Goal: Task Accomplishment & Management: Complete application form

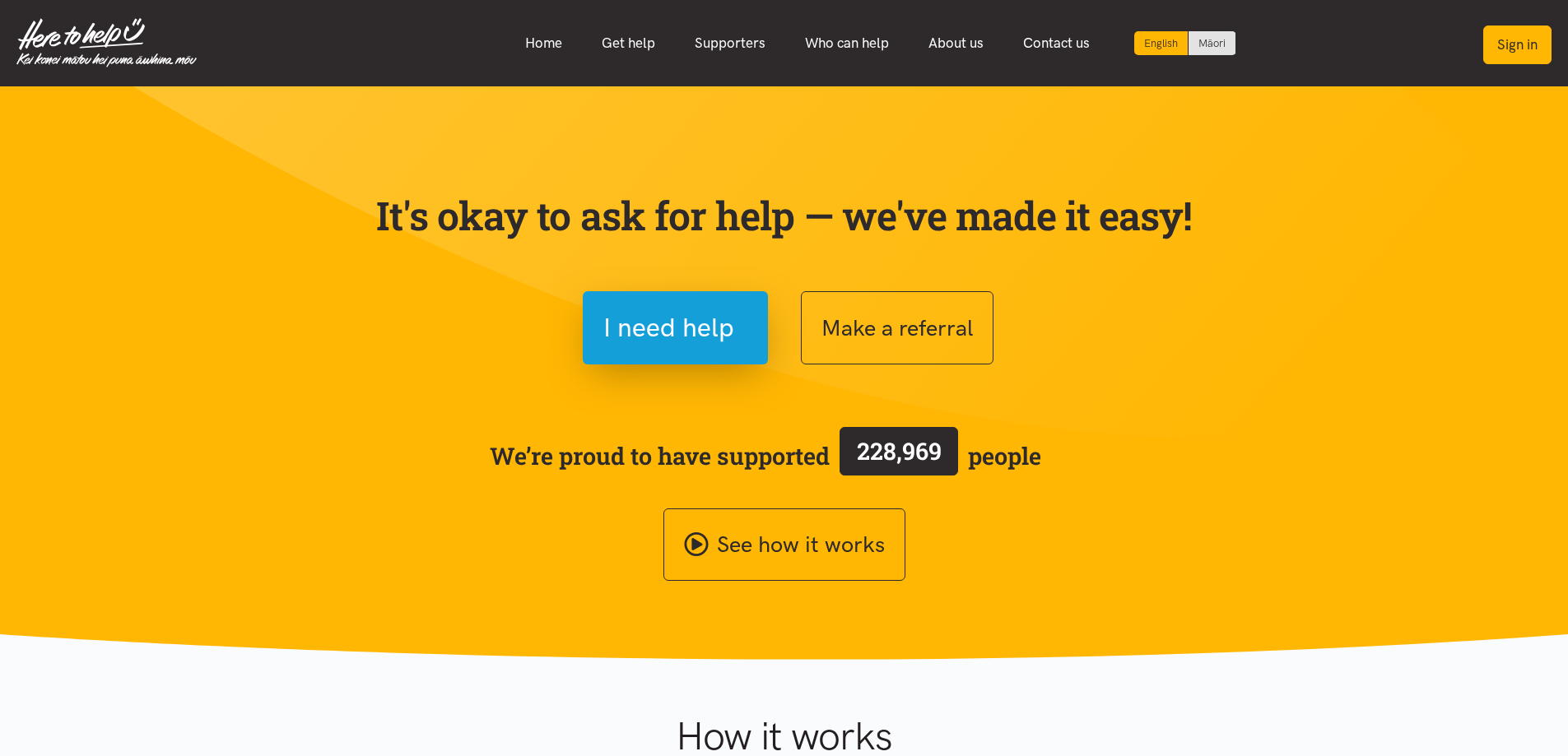
click at [1534, 36] on button "Sign in" at bounding box center [1518, 44] width 68 height 38
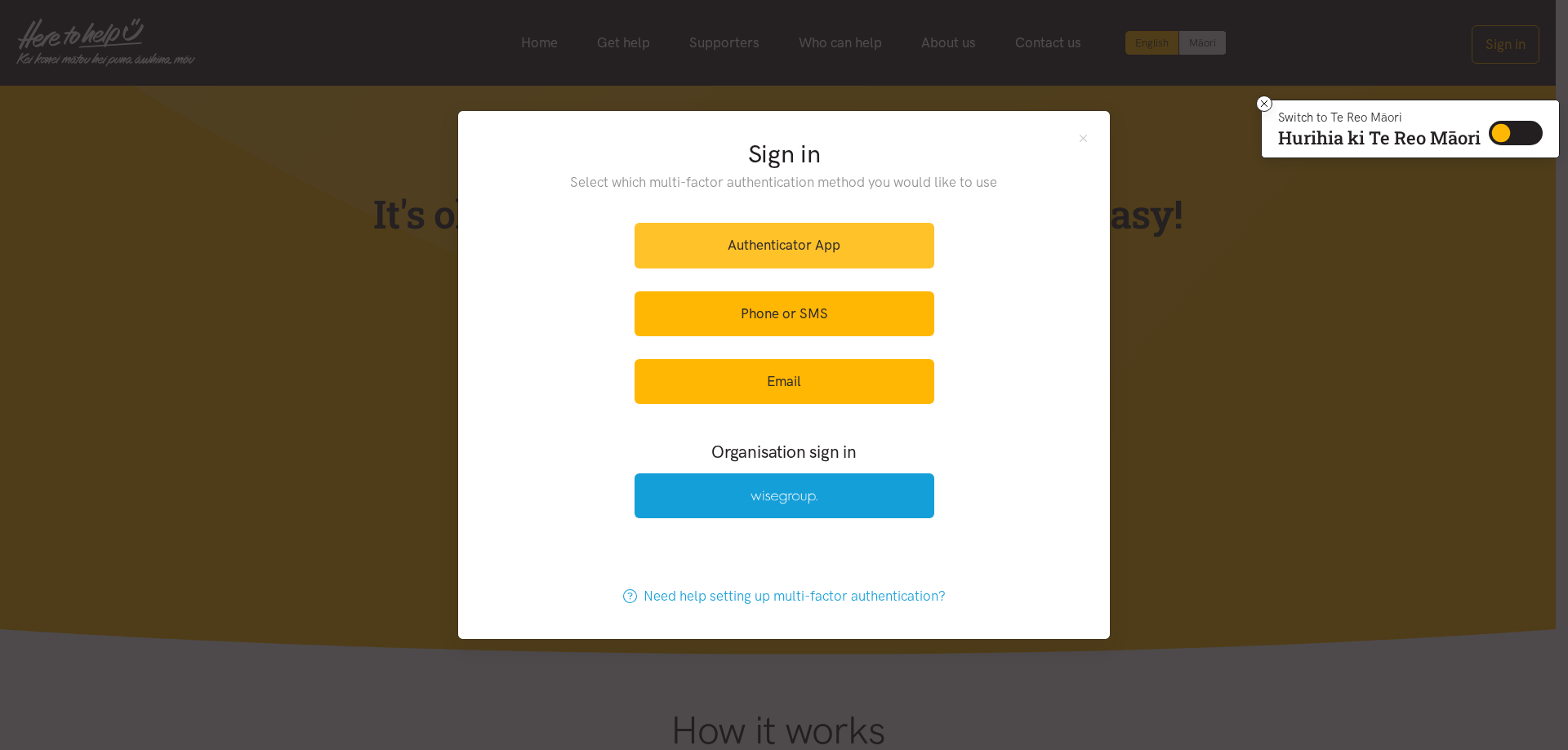
click at [778, 258] on link "Authenticator App" at bounding box center [784, 245] width 300 height 45
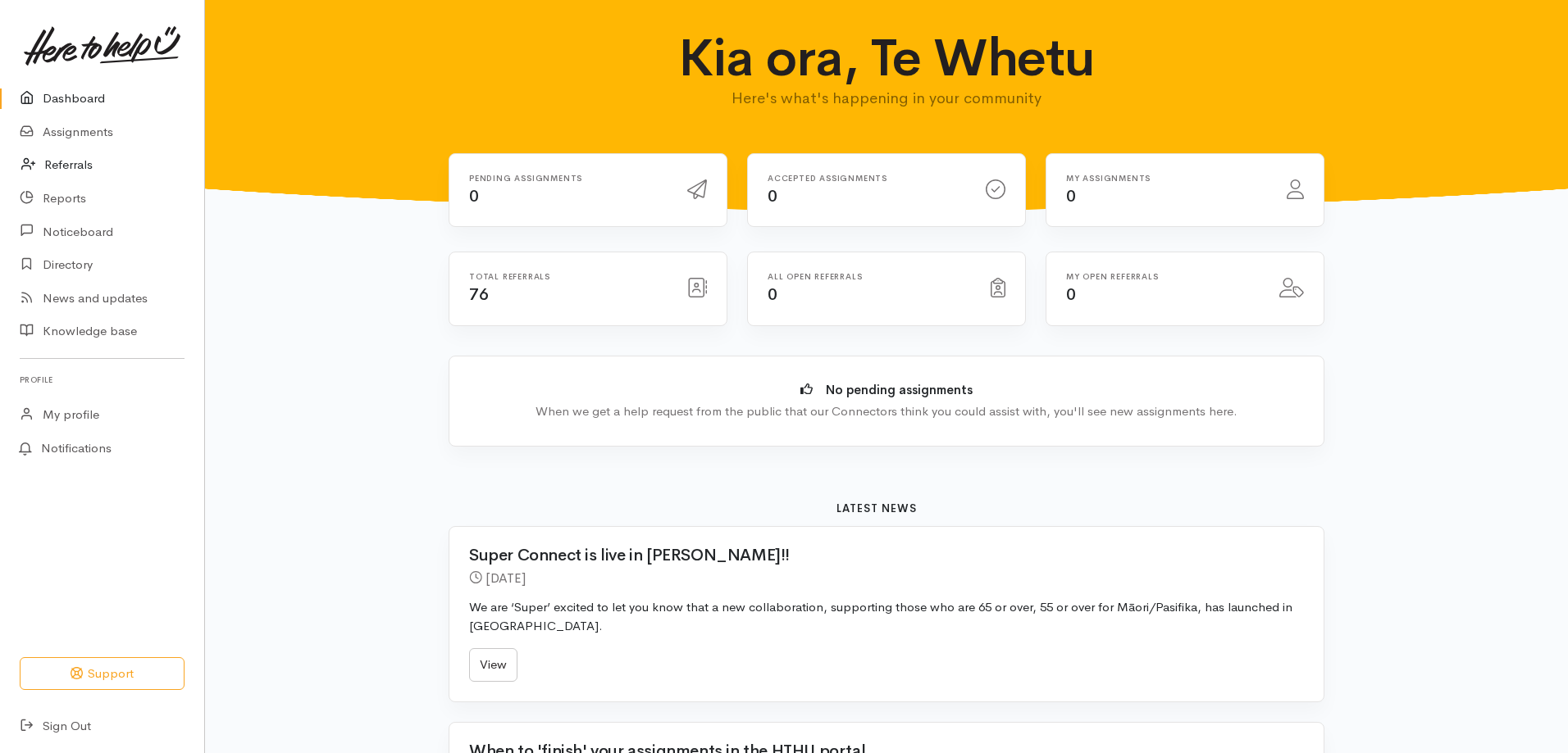
click at [100, 161] on link "Referrals" at bounding box center [102, 165] width 204 height 34
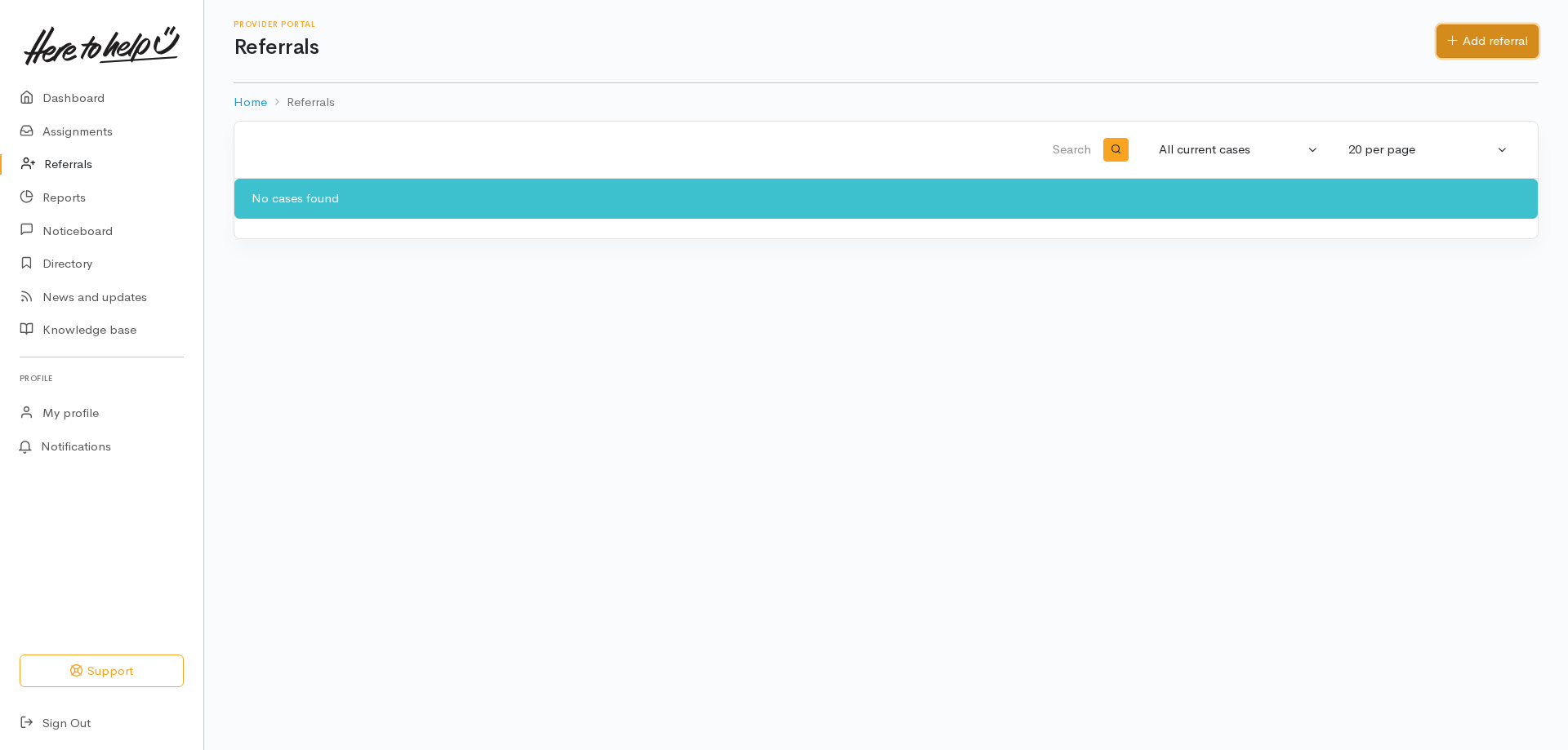
click at [1480, 39] on link "Add referral" at bounding box center [1487, 41] width 102 height 34
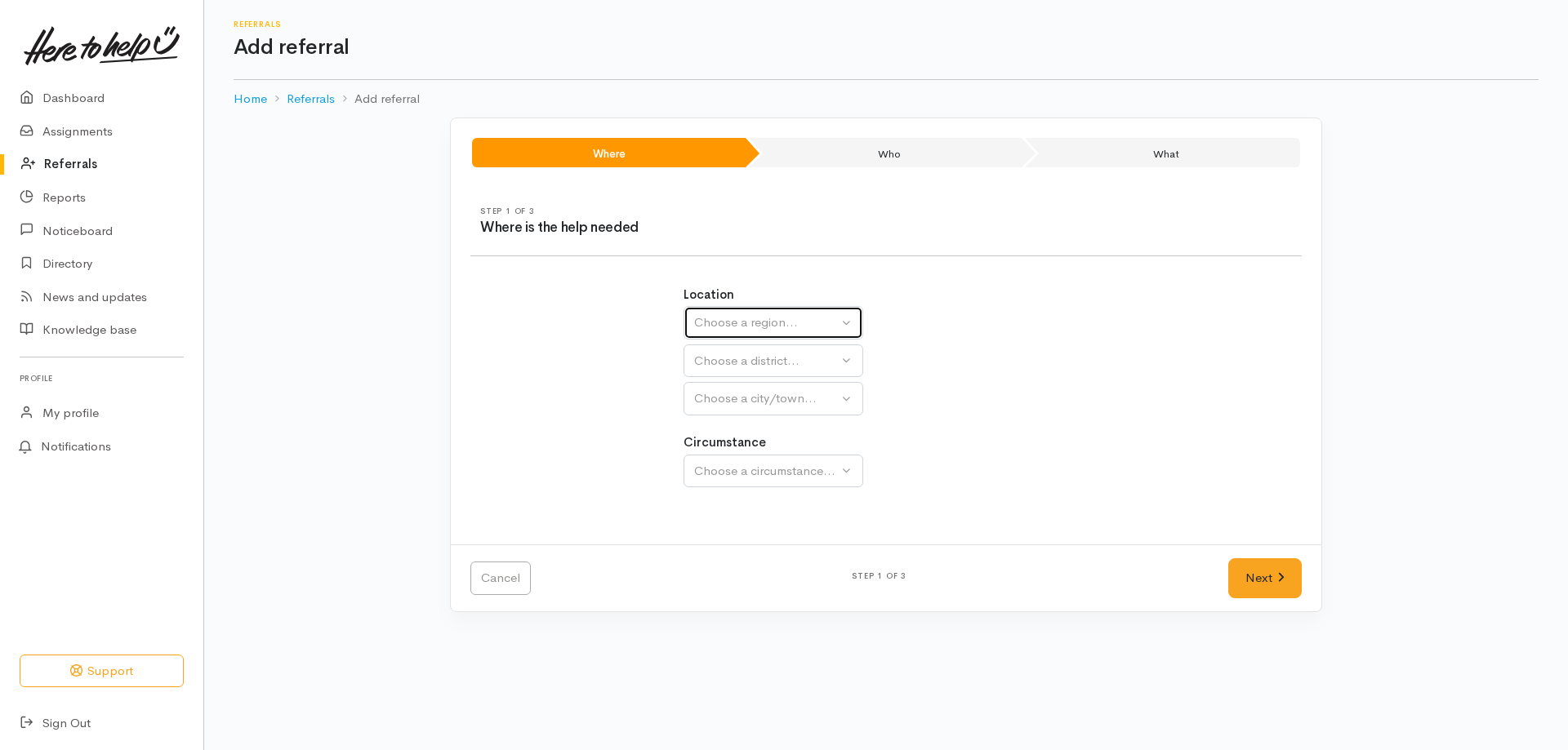
click at [749, 313] on div "Choose a region..." at bounding box center [766, 323] width 144 height 19
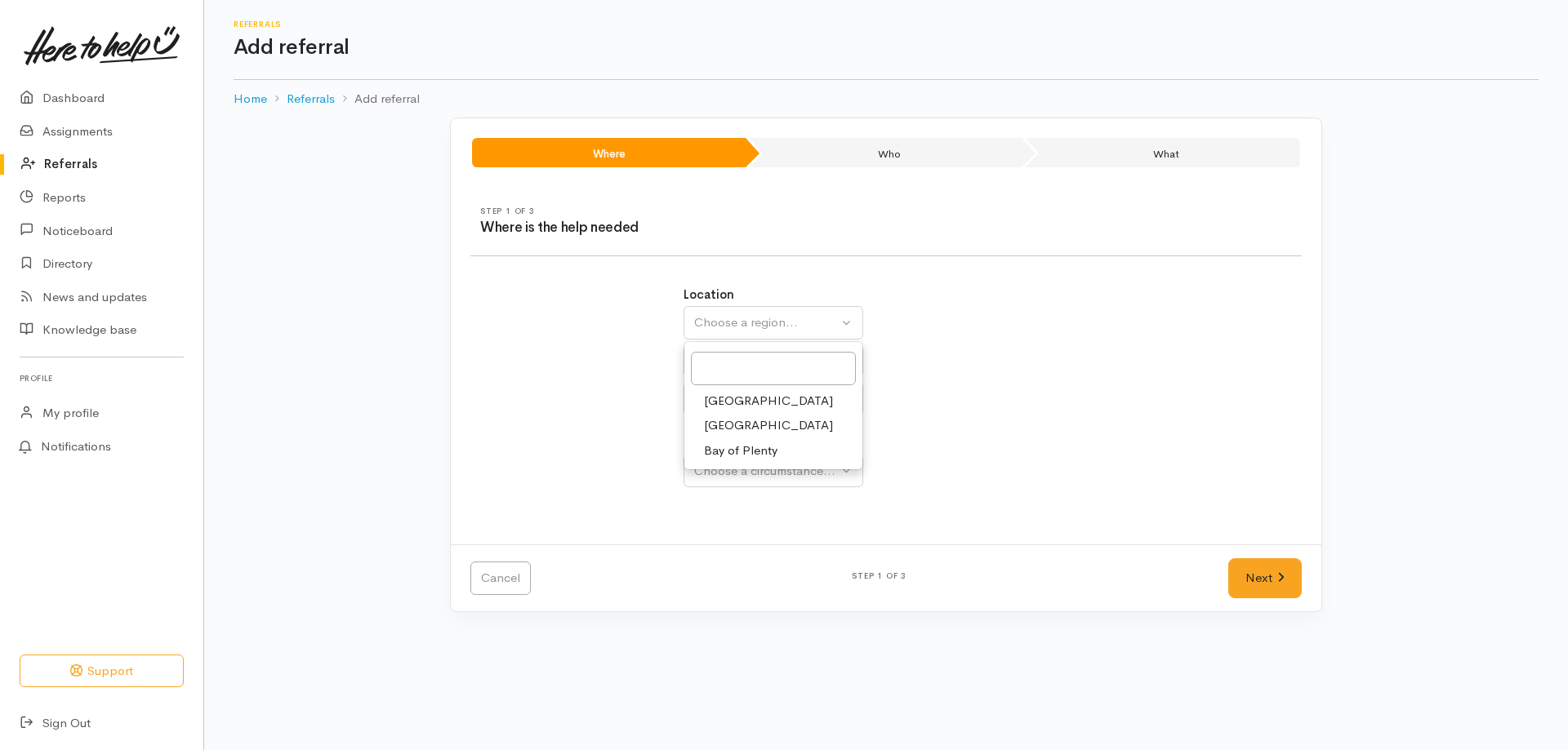
click at [738, 427] on span "[GEOGRAPHIC_DATA]" at bounding box center [768, 426] width 129 height 19
select select "3"
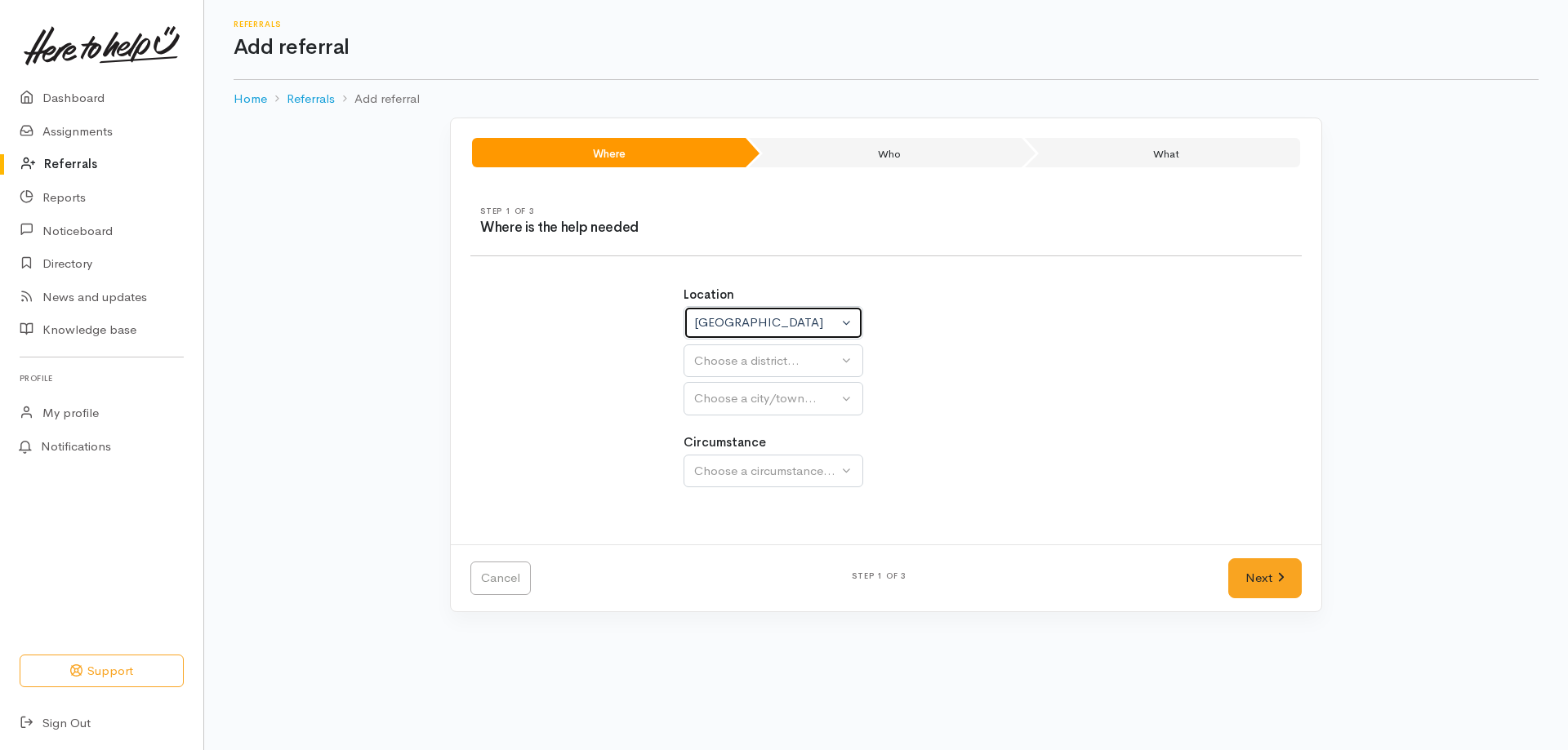
select select
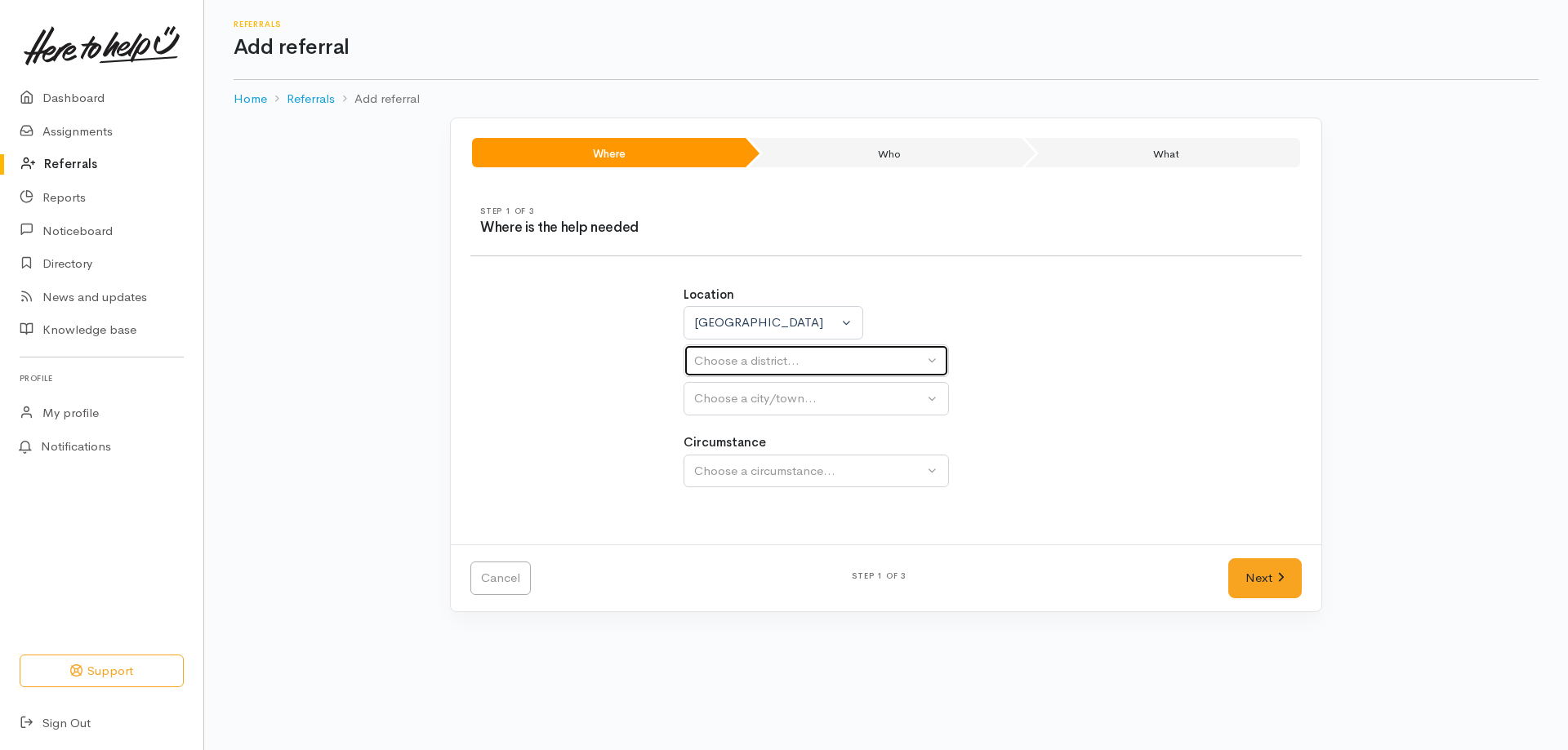
click at [767, 358] on div "Choose a district..." at bounding box center [809, 361] width 230 height 19
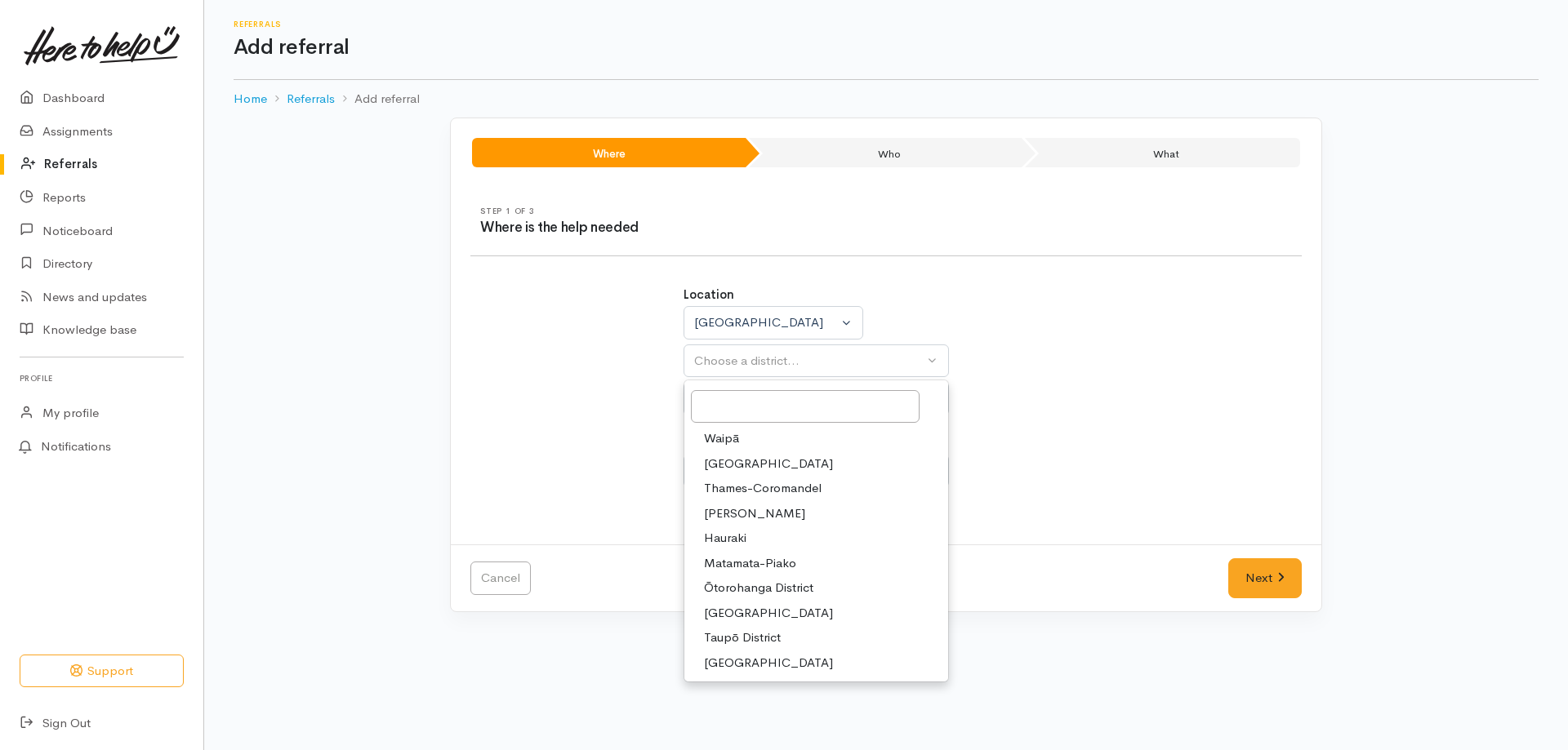
click at [768, 641] on span "Taupō District" at bounding box center [742, 638] width 77 height 19
select select "14"
select select
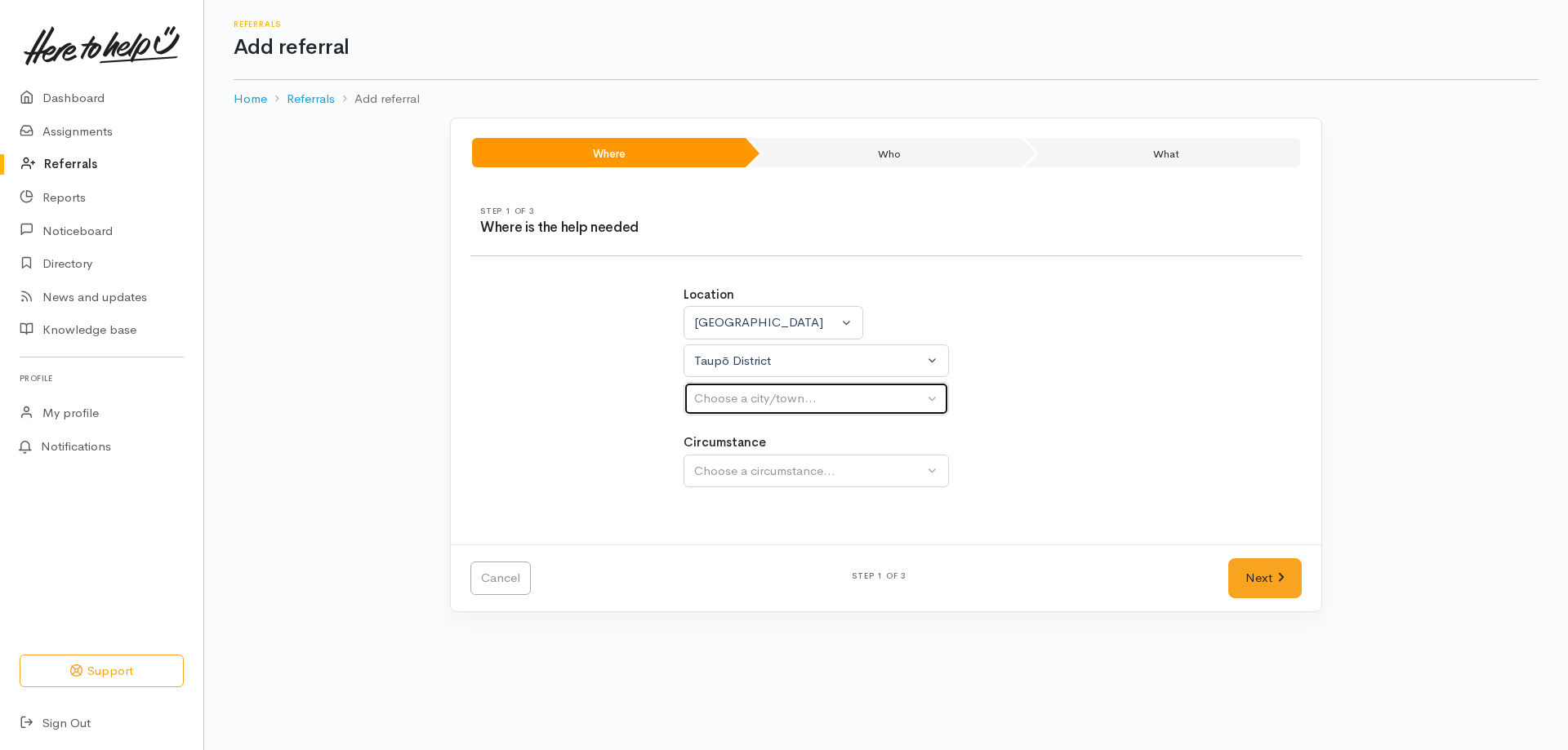
click at [850, 387] on button "Choose a city/town..." at bounding box center [816, 399] width 265 height 34
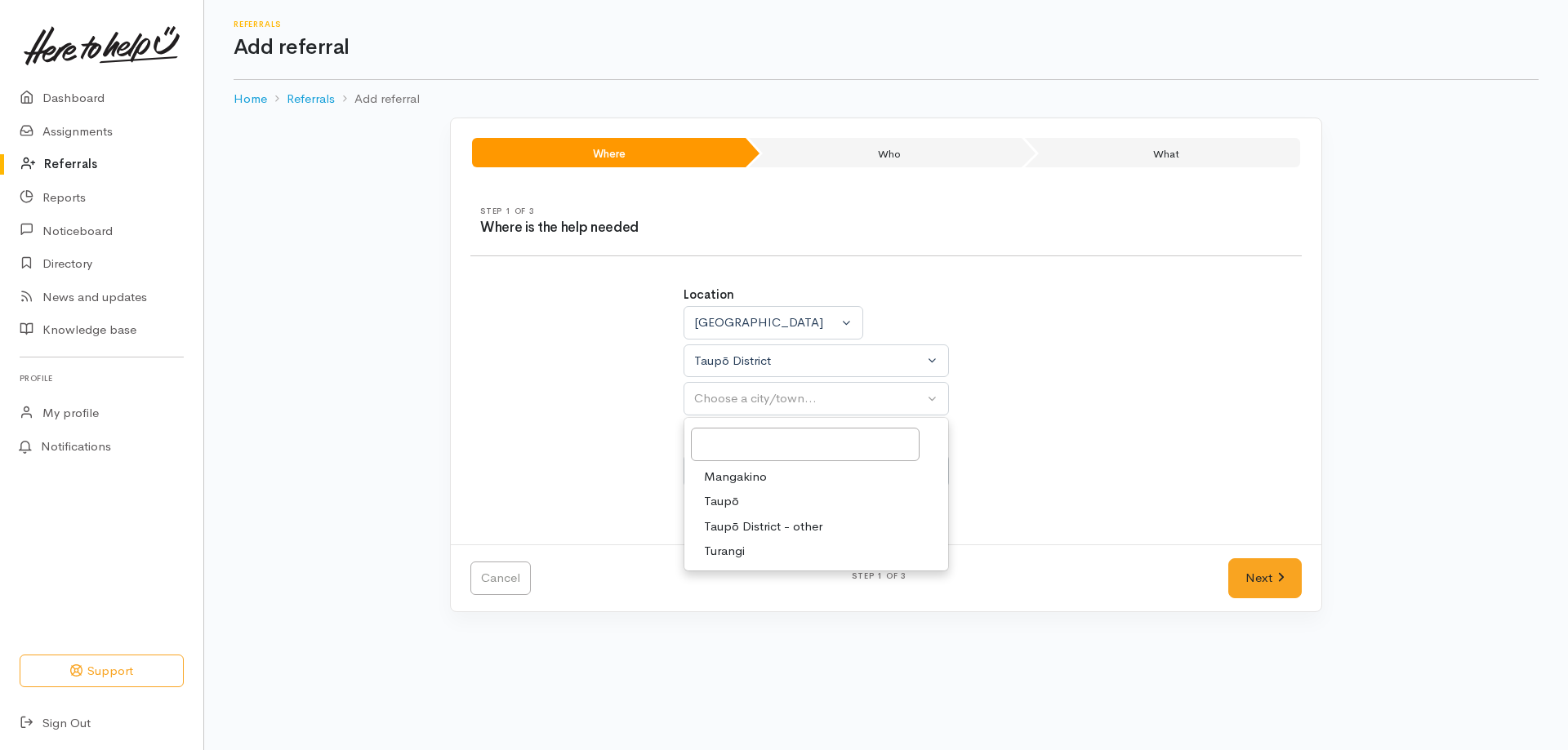
click at [738, 507] on link "Taupō" at bounding box center [816, 502] width 264 height 25
select select "183"
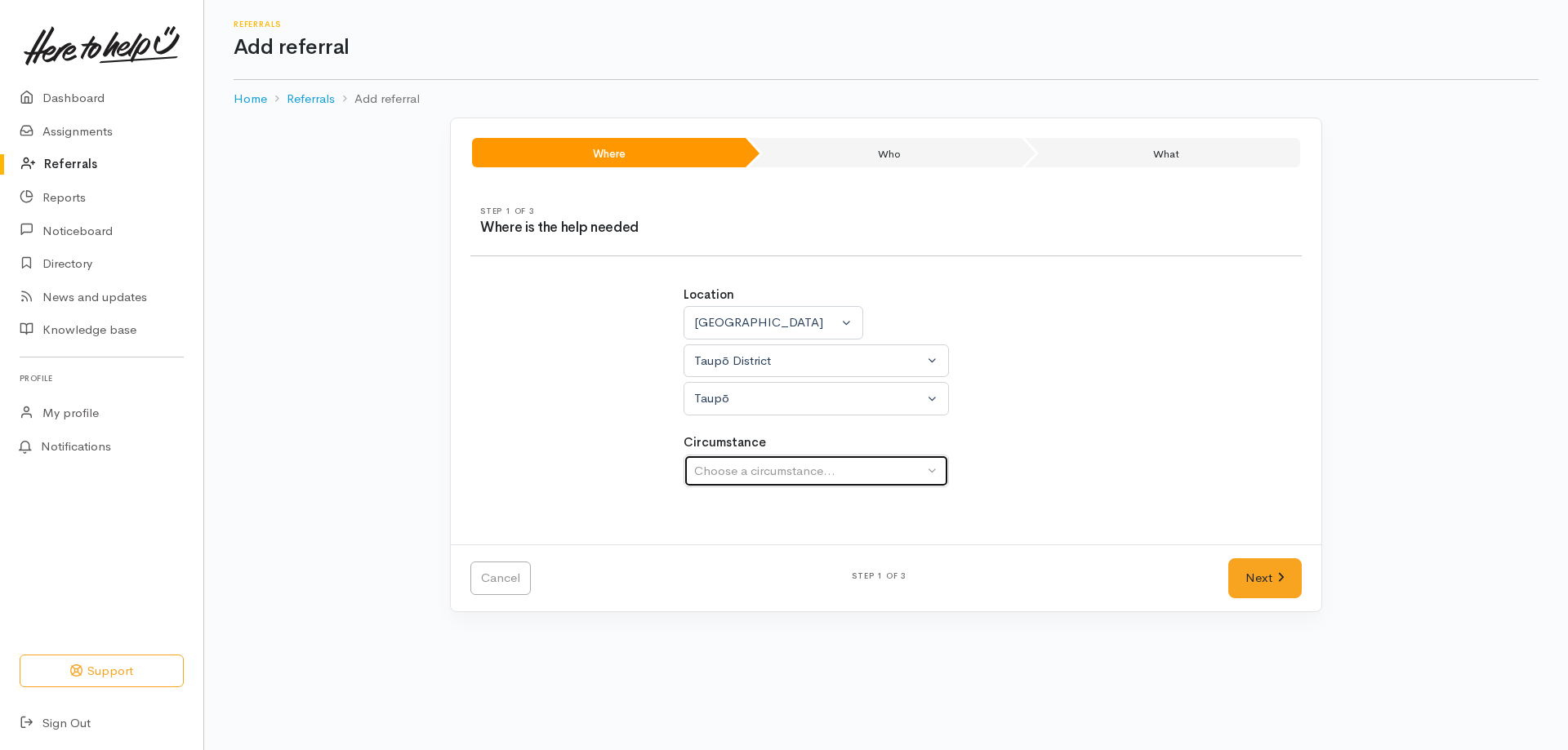
click at [768, 464] on div "Choose a circumstance..." at bounding box center [809, 471] width 230 height 19
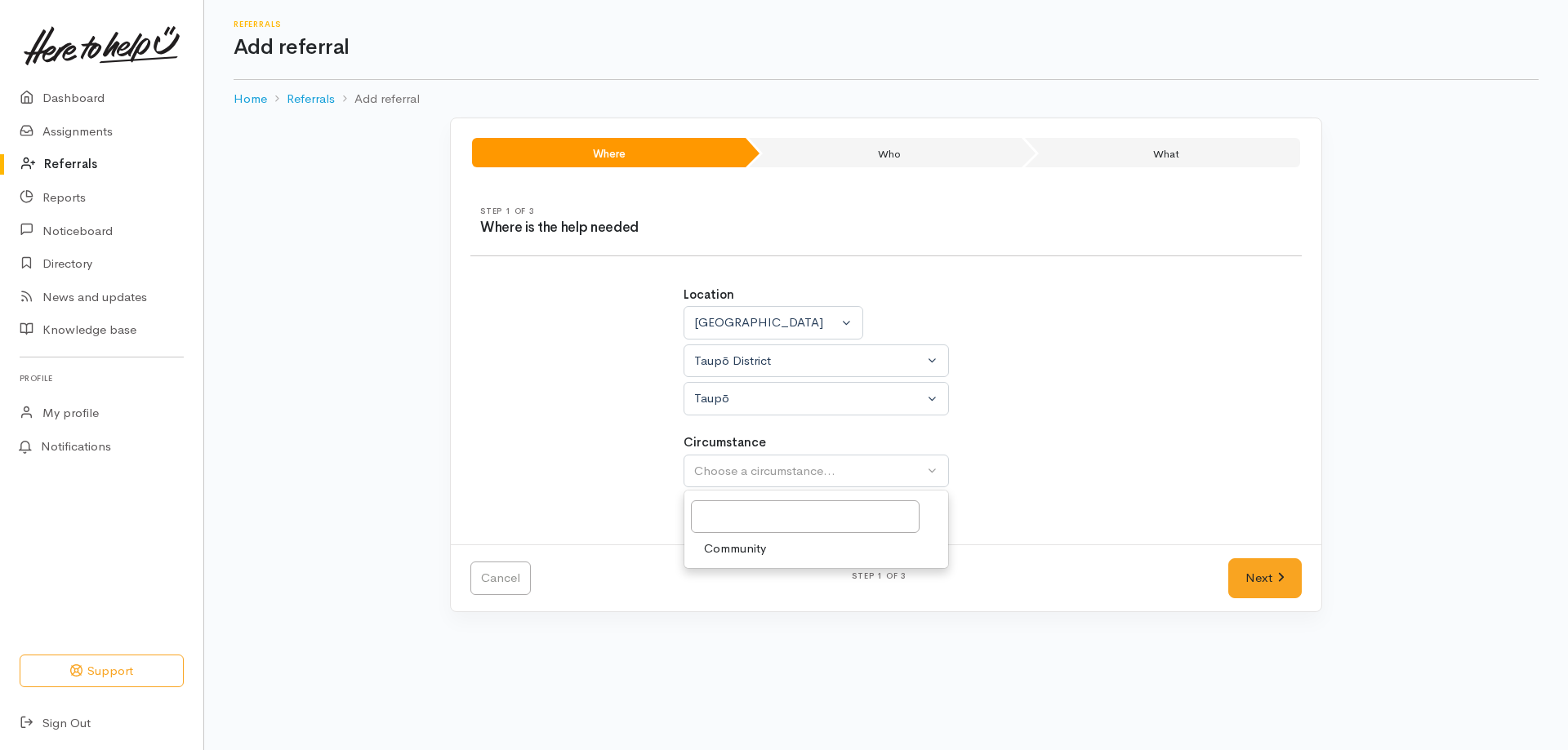
click at [750, 547] on span "Community" at bounding box center [734, 549] width 62 height 19
select select "2"
click at [1257, 583] on link "Next" at bounding box center [1265, 578] width 74 height 40
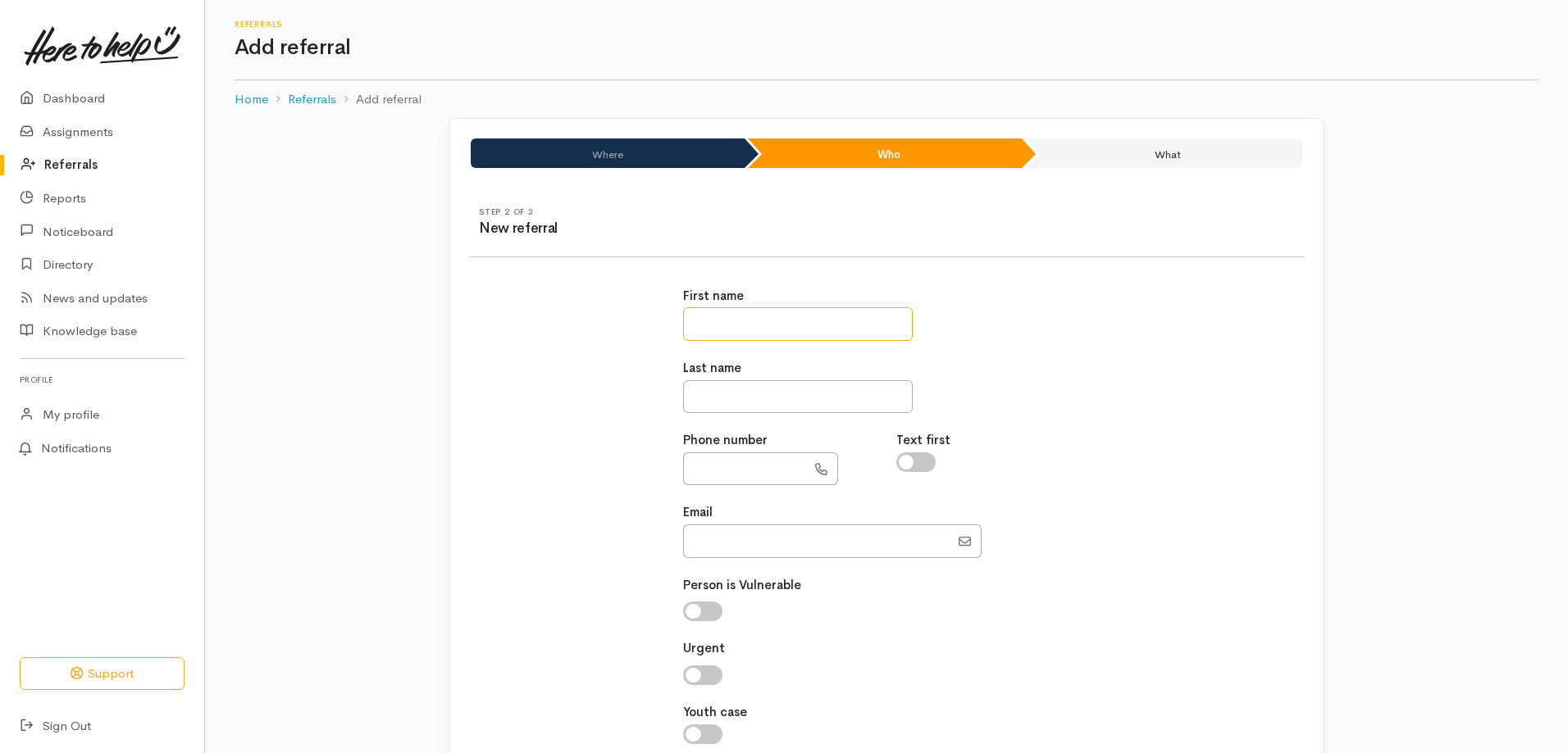
click at [787, 329] on input "text" at bounding box center [798, 324] width 230 height 34
type input "****"
click at [764, 460] on input "text" at bounding box center [744, 470] width 123 height 34
drag, startPoint x: 701, startPoint y: 471, endPoint x: 693, endPoint y: 468, distance: 8.5
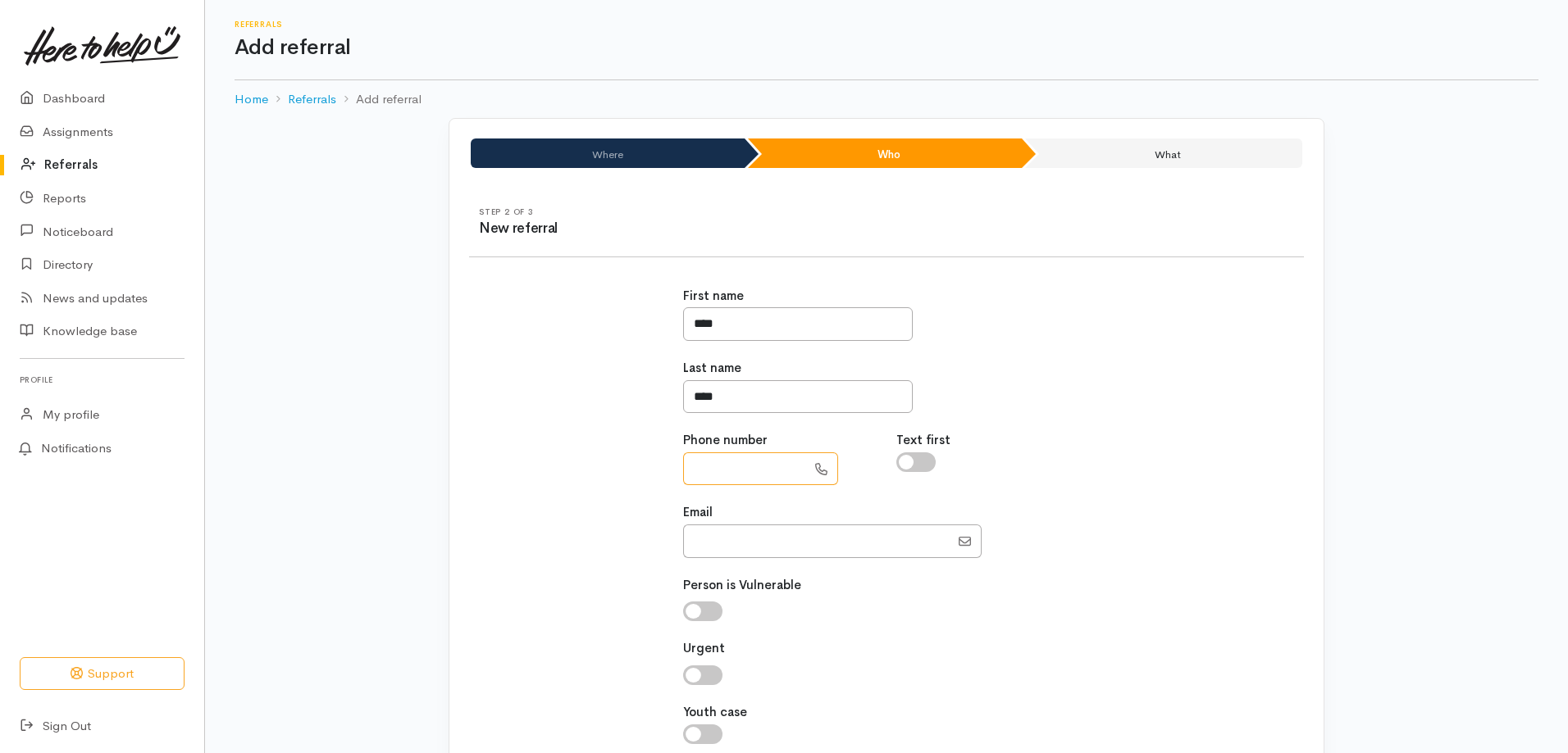
click at [693, 468] on input "text" at bounding box center [744, 470] width 123 height 34
paste input "**********"
type input "**********"
click at [725, 538] on input "Email" at bounding box center [816, 542] width 266 height 34
paste input "fptimu99@gmail.com"
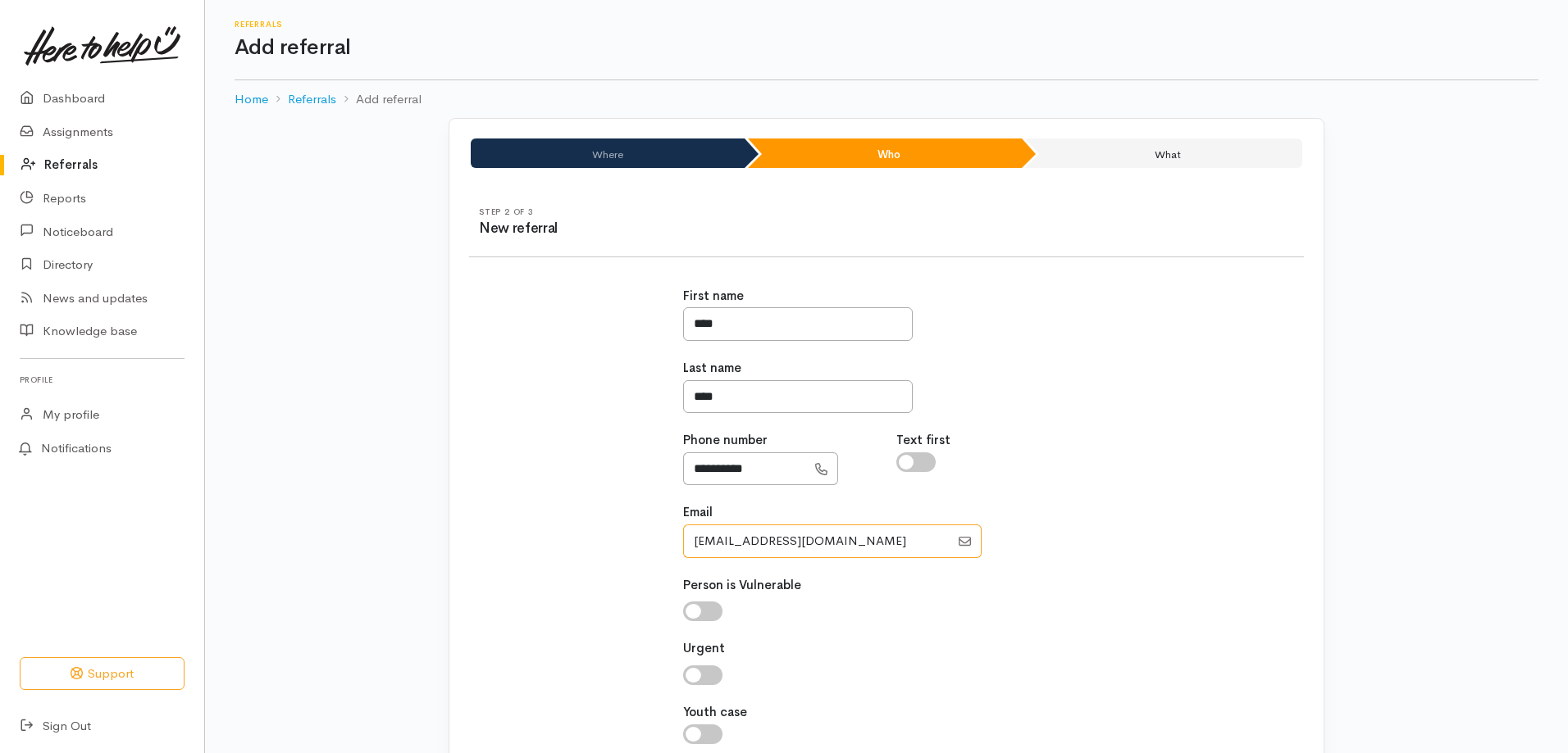
type input "fptimu99@gmail.com"
click at [697, 611] on input "checkbox" at bounding box center [703, 611] width 39 height 20
checkbox input "true"
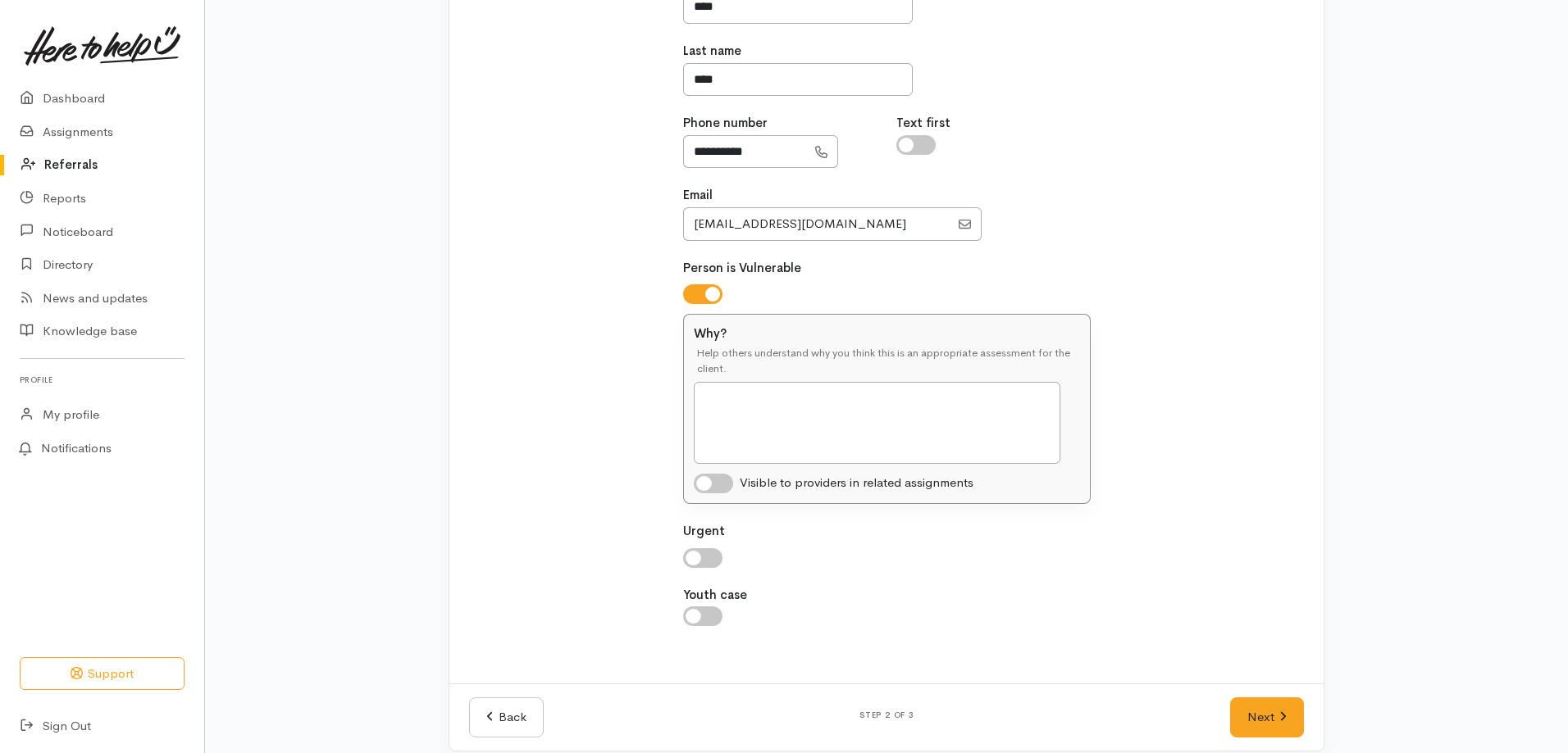
scroll to position [328, 0]
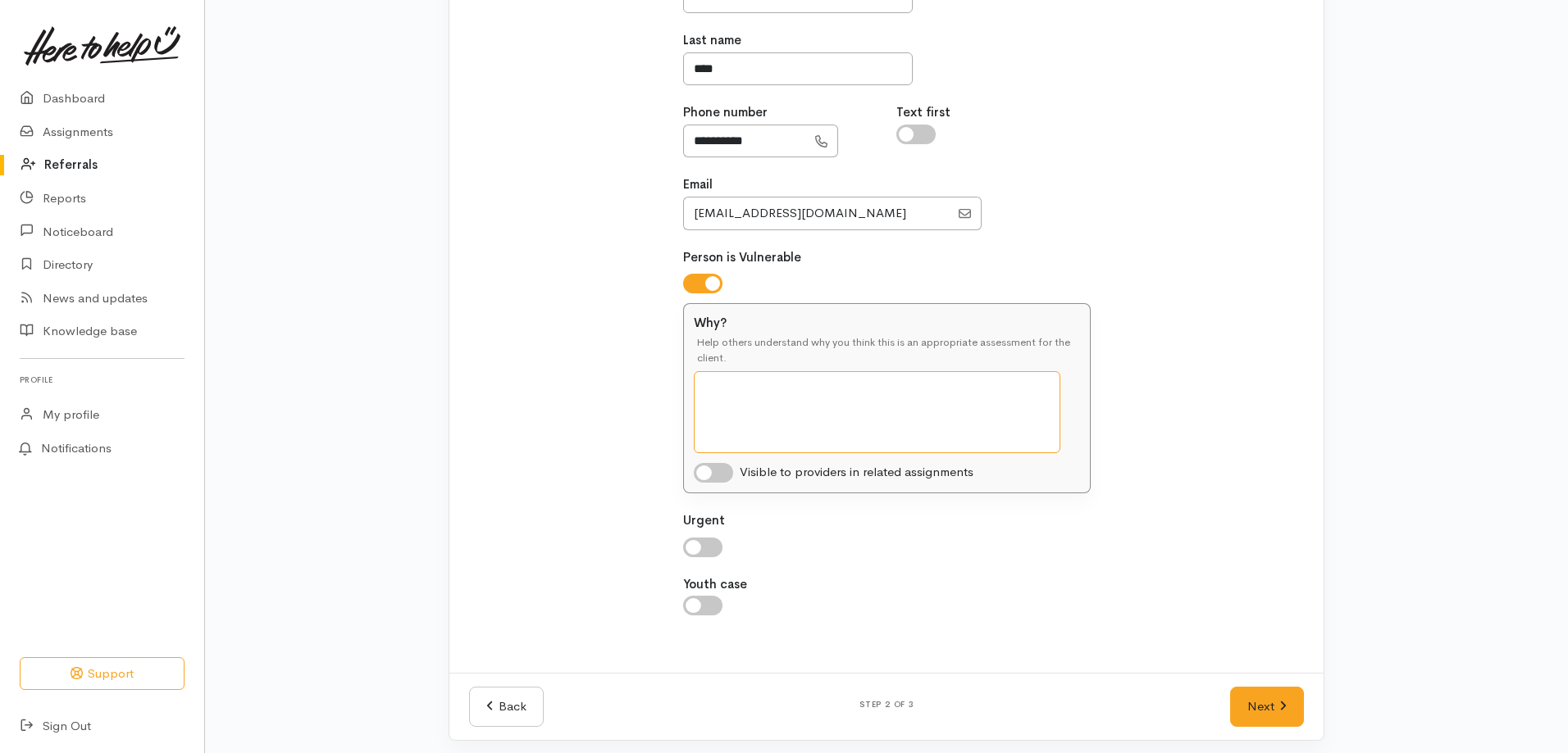
click at [750, 404] on textarea "Why?" at bounding box center [877, 412] width 367 height 82
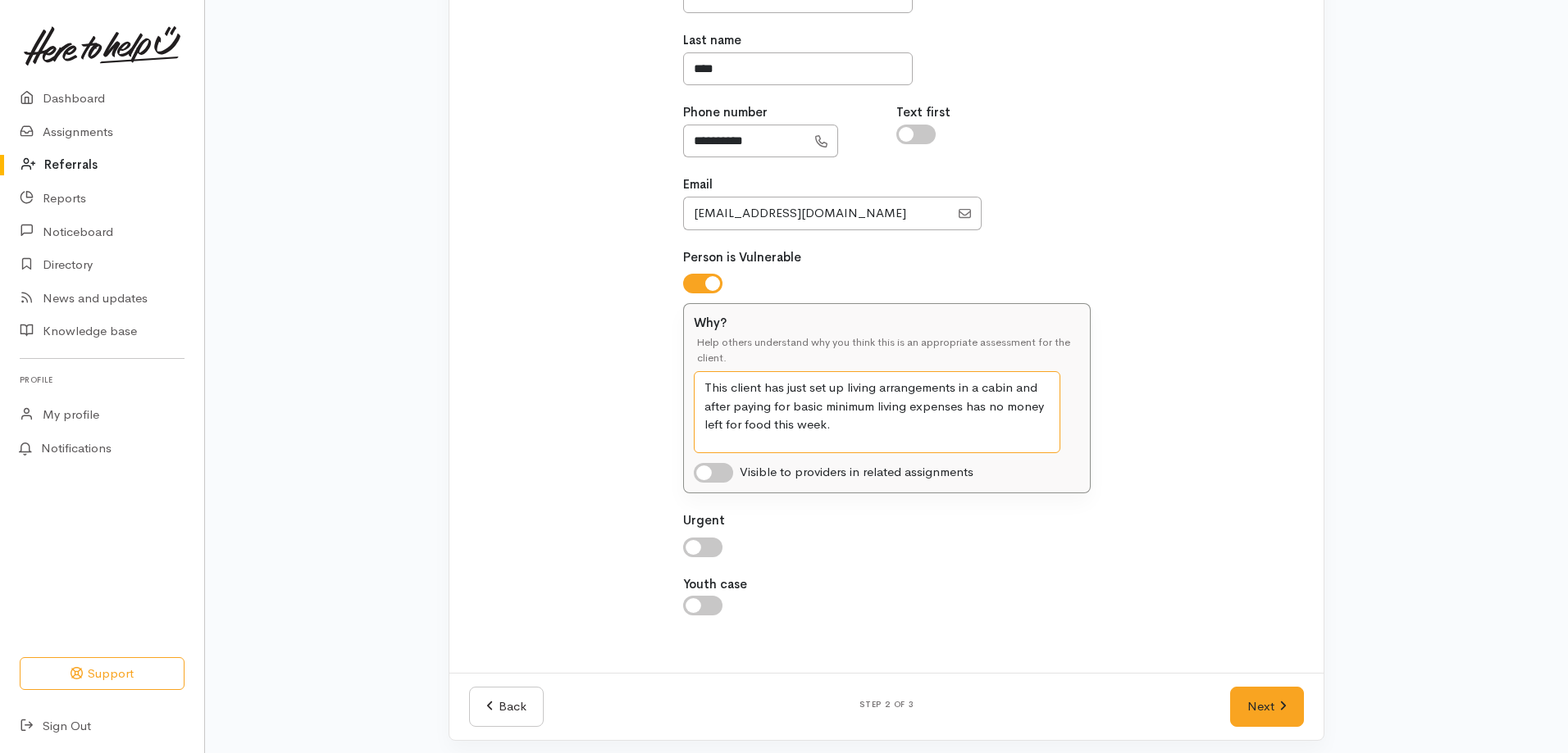
type textarea "This client has just set up living arrangements in a cabin and after paying for…"
click at [708, 471] on input "checkbox" at bounding box center [714, 472] width 39 height 20
checkbox input "true"
click at [688, 549] on input "checkbox" at bounding box center [703, 547] width 39 height 20
checkbox input "true"
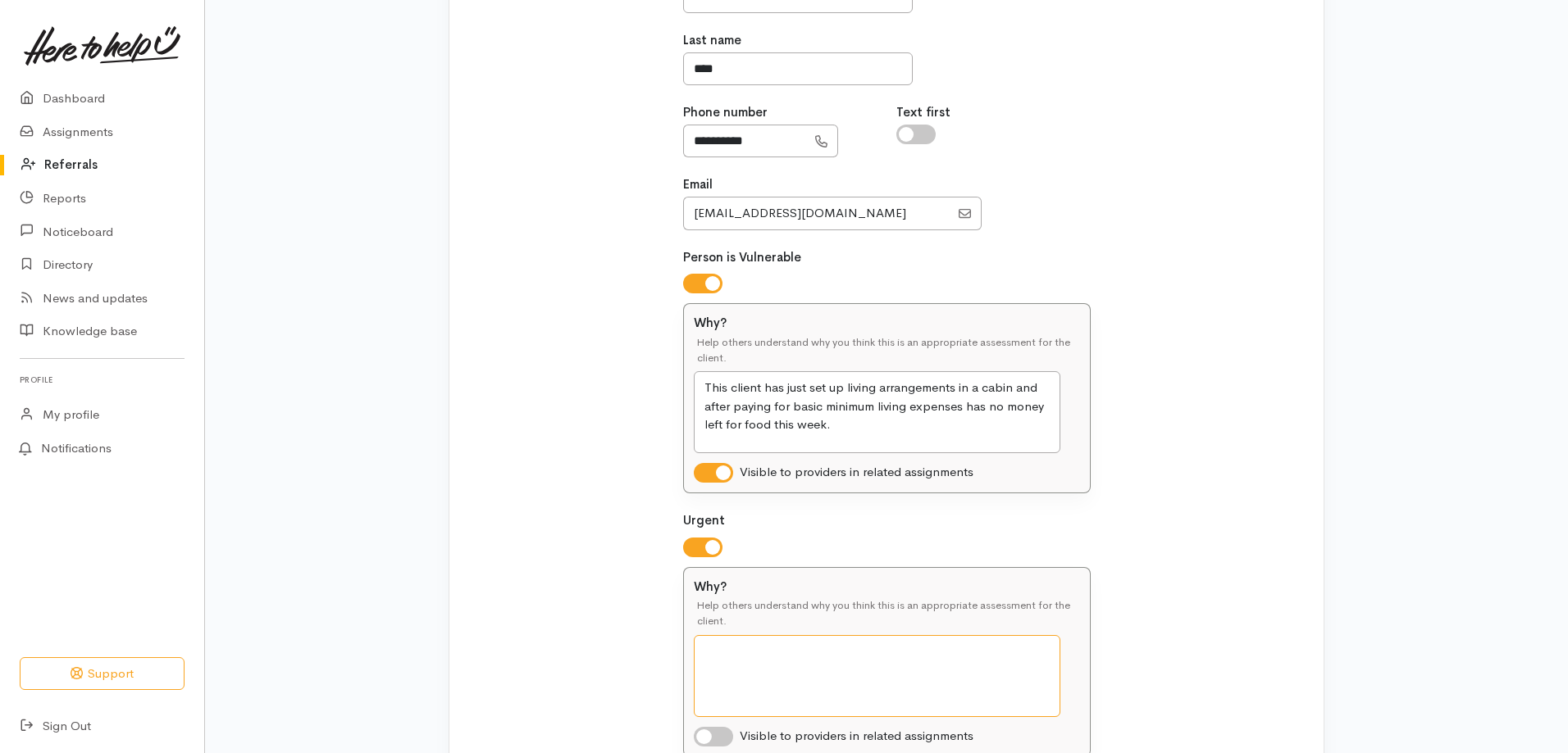
click at [736, 653] on textarea "Why?" at bounding box center [877, 676] width 367 height 82
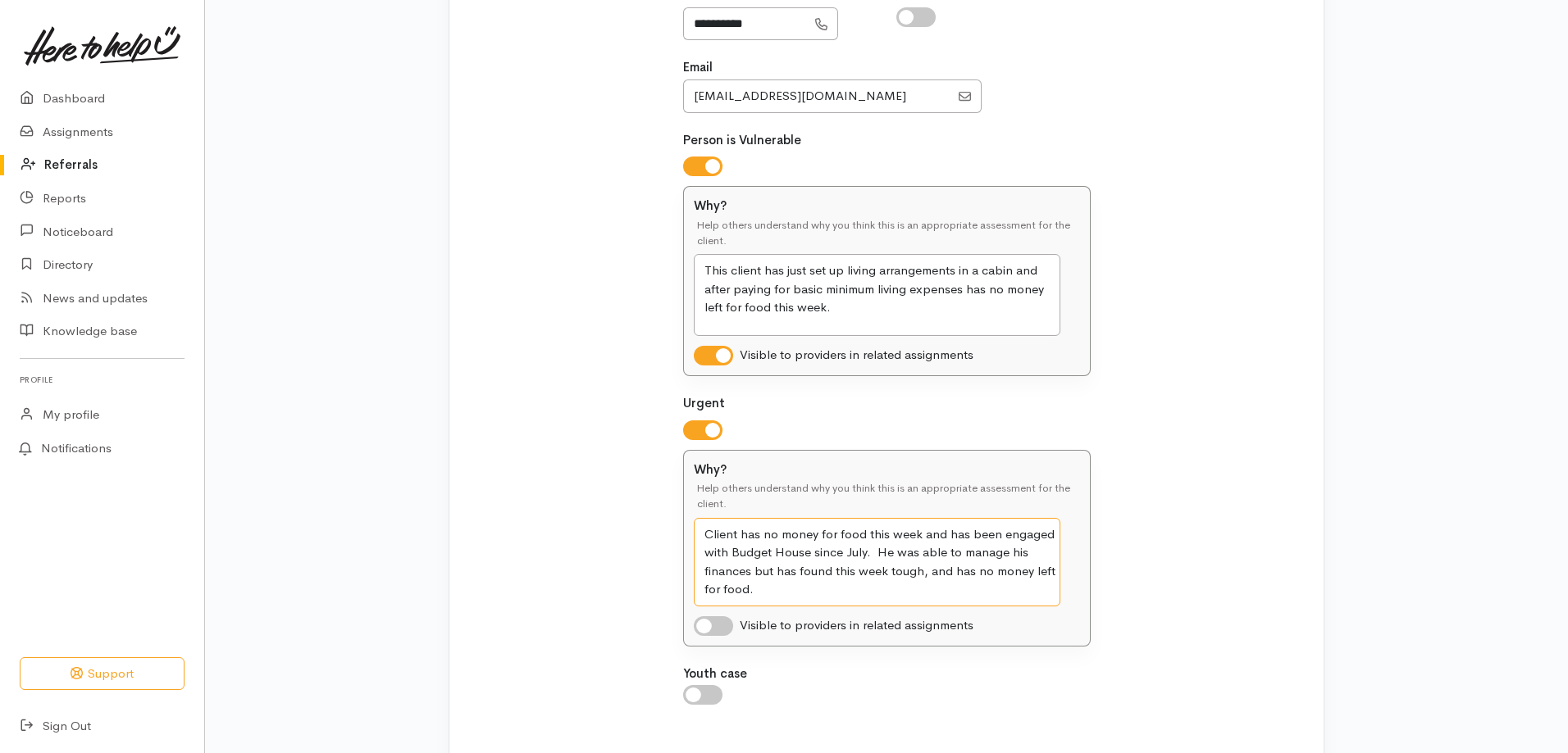
scroll to position [542, 0]
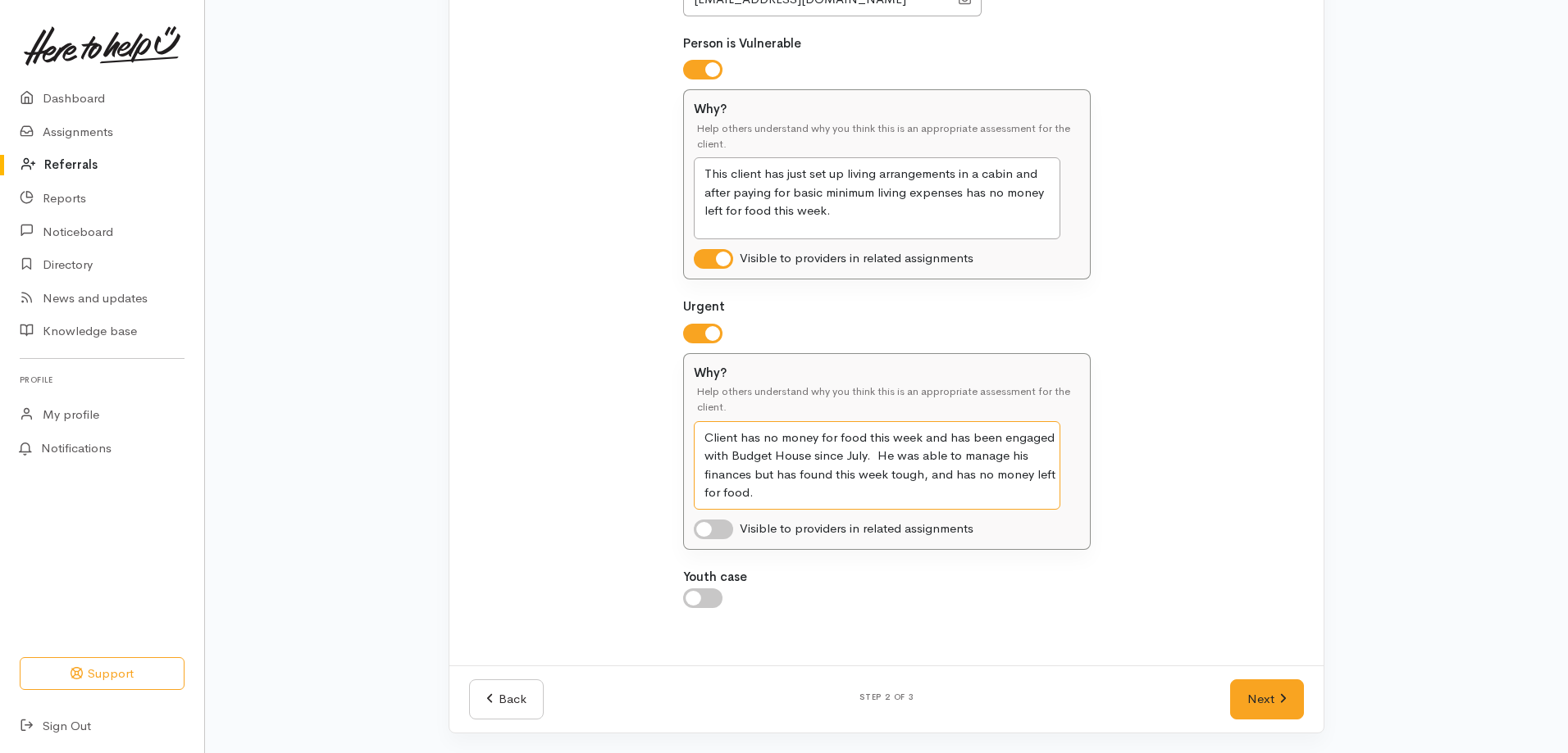
type textarea "Client has no money for food this week and has been engaged with Budget House s…"
click at [710, 529] on input "checkbox" at bounding box center [714, 529] width 39 height 20
checkbox input "true"
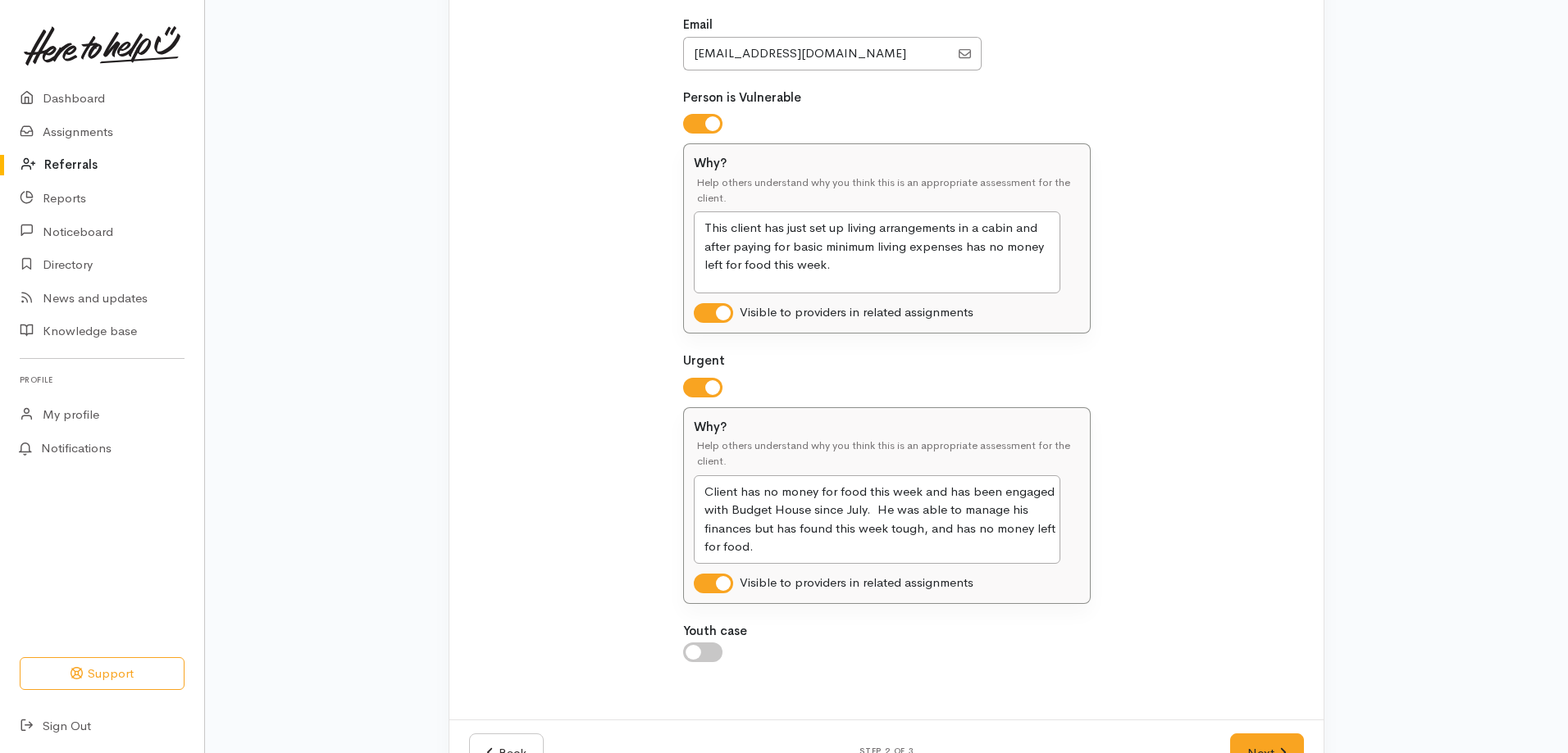
scroll to position [460, 0]
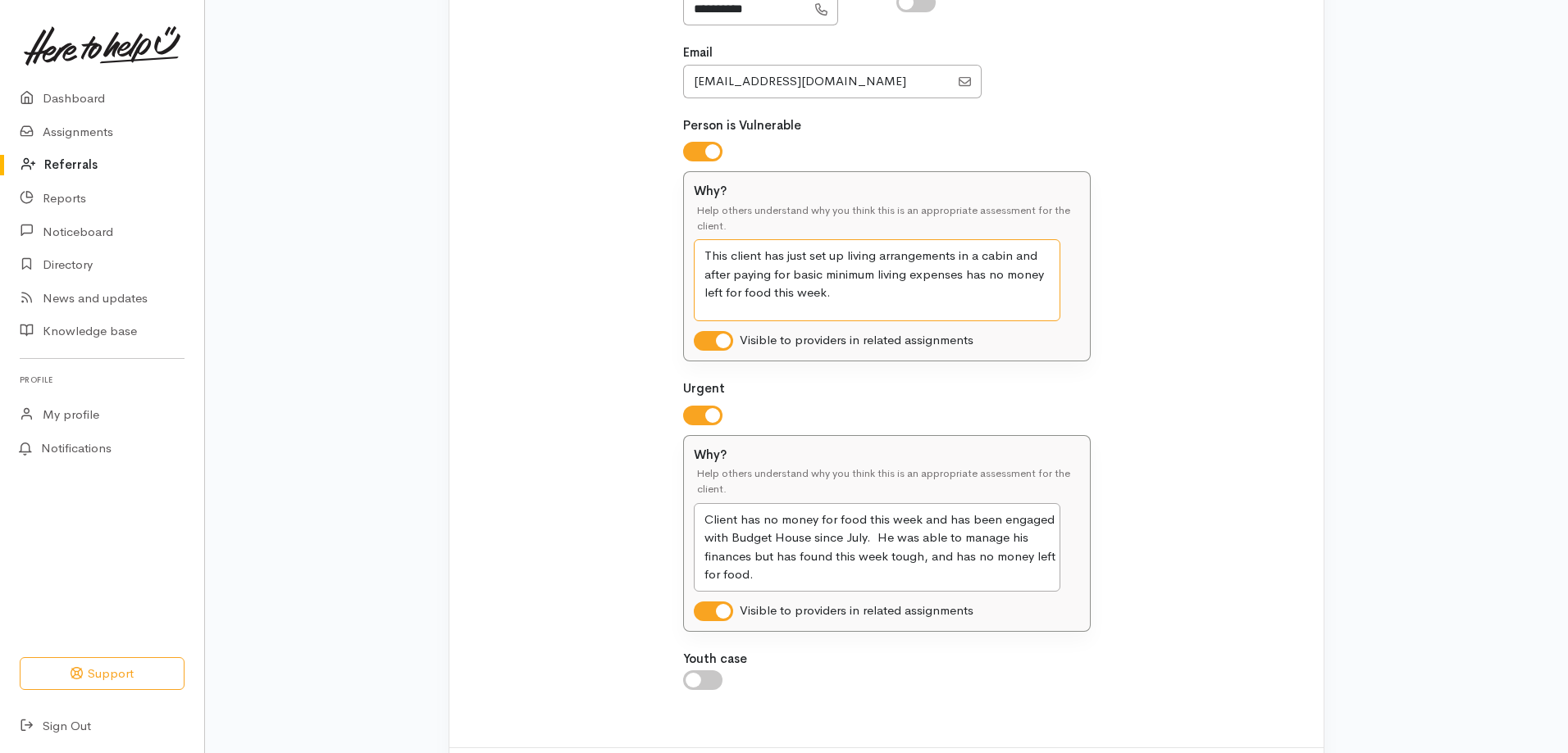
click at [843, 298] on textarea "This client has just set up living arrangements in a cabin and after paying for…" at bounding box center [877, 280] width 367 height 82
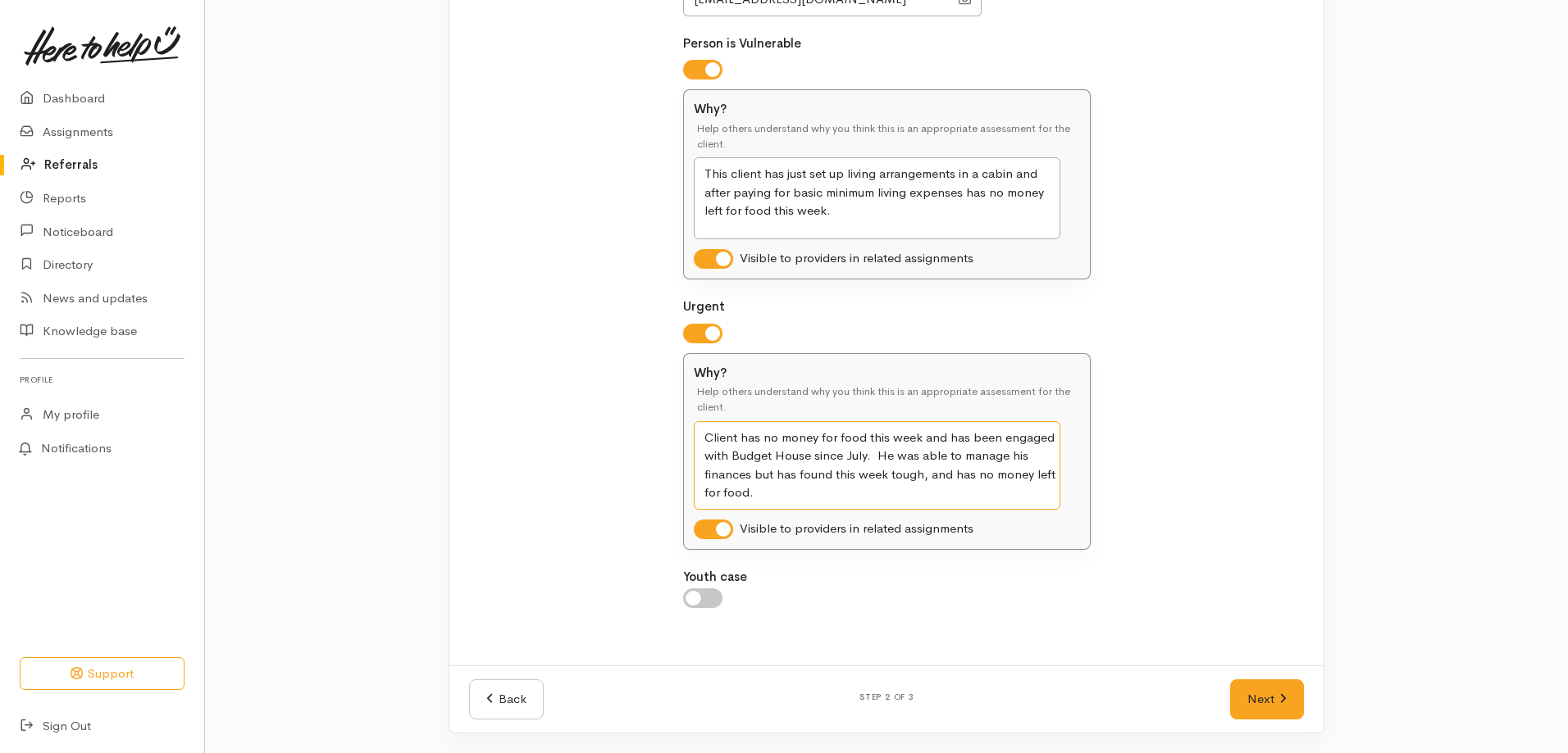
click at [798, 494] on textarea "Client has no money for food this week and has been engaged with Budget House s…" at bounding box center [877, 466] width 367 height 88
click at [1256, 703] on link "Next" at bounding box center [1267, 699] width 74 height 40
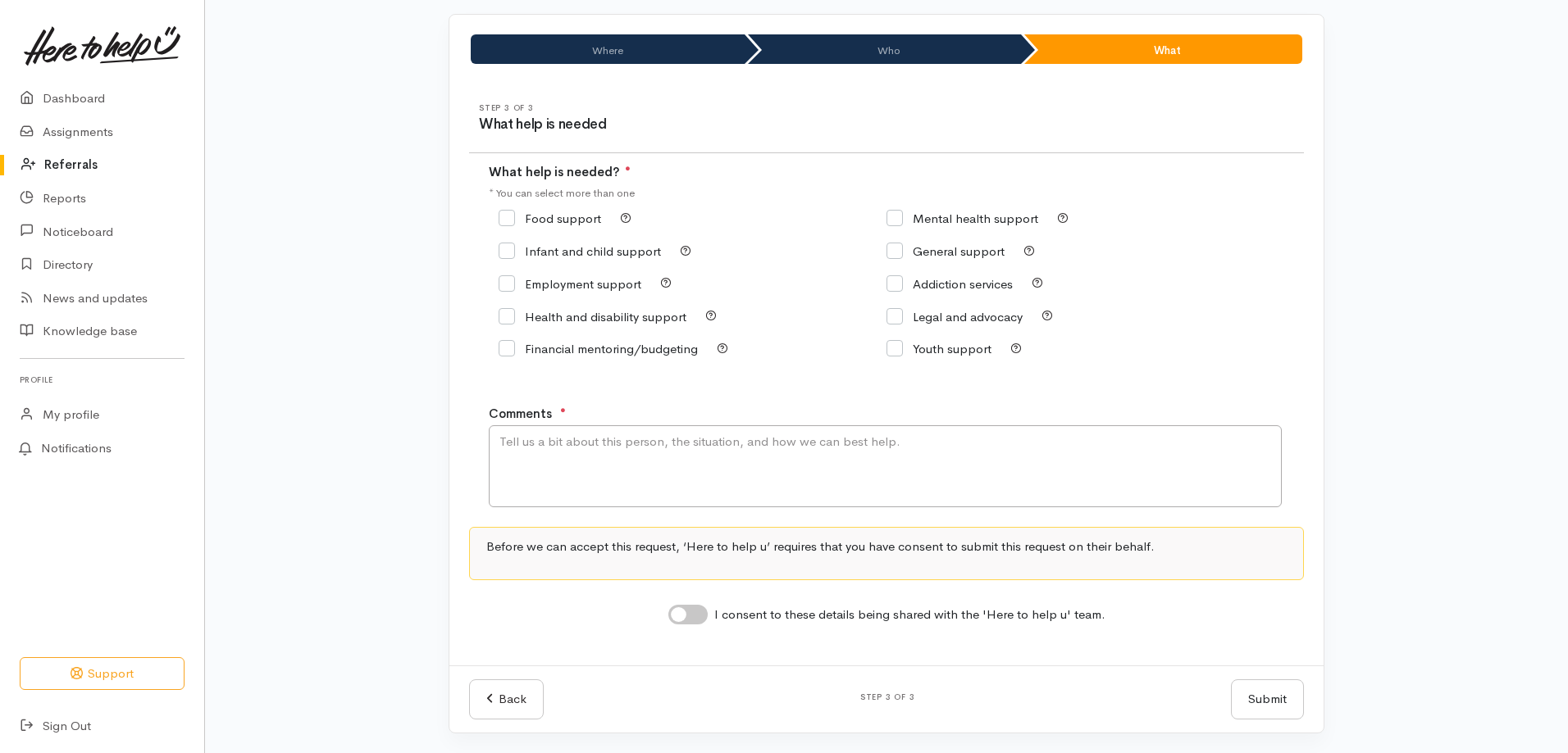
scroll to position [104, 0]
click at [512, 218] on input "Food support" at bounding box center [550, 218] width 103 height 12
checkbox input "true"
click at [570, 448] on textarea "Comments" at bounding box center [885, 466] width 793 height 82
type textarea "T"
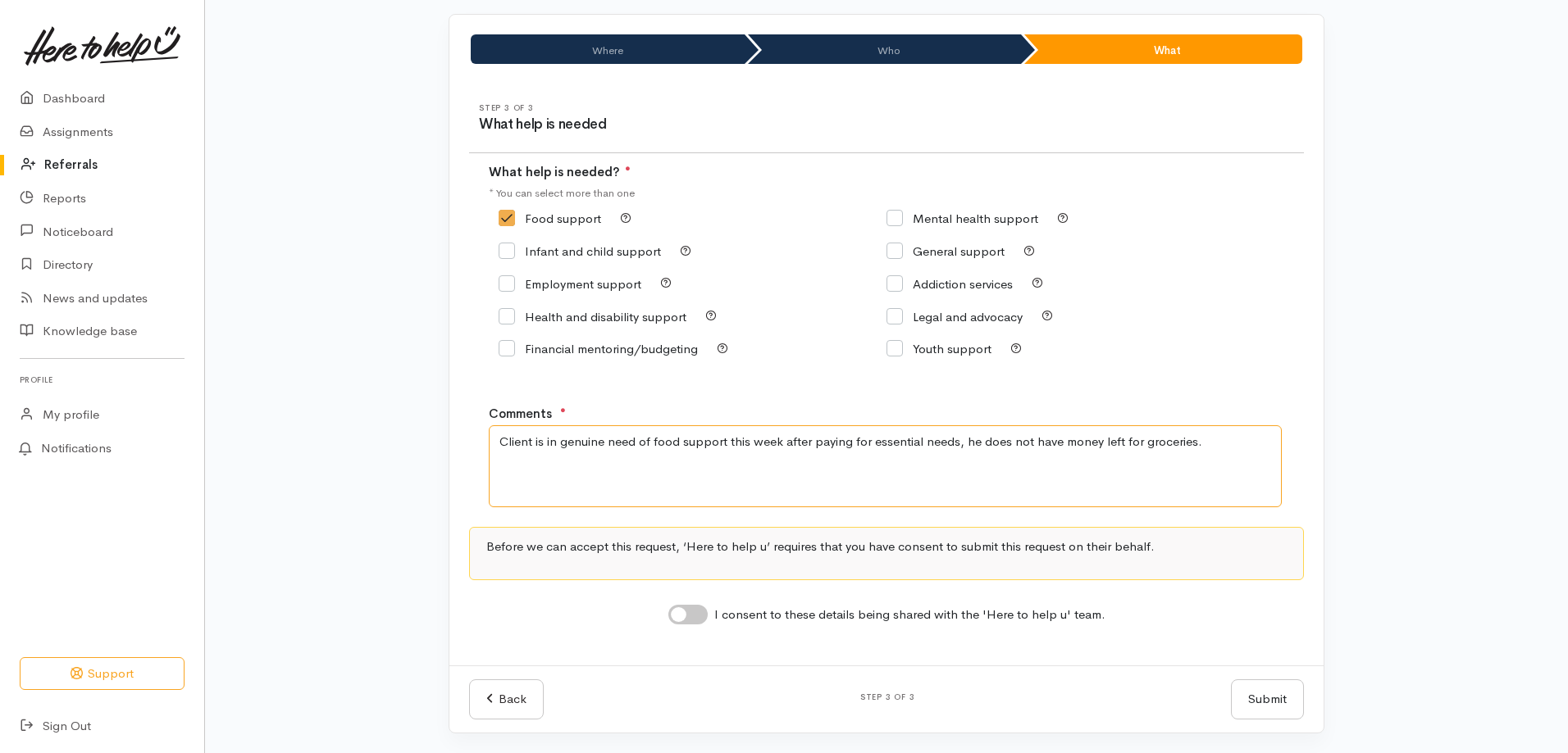
type textarea "Client is in genuine need of food support this week after paying for essential …"
click at [675, 620] on input "I consent to these details being shared with the 'Here to help u' team." at bounding box center [688, 614] width 39 height 20
checkbox input "true"
click at [1277, 699] on button "Submit" at bounding box center [1268, 699] width 73 height 40
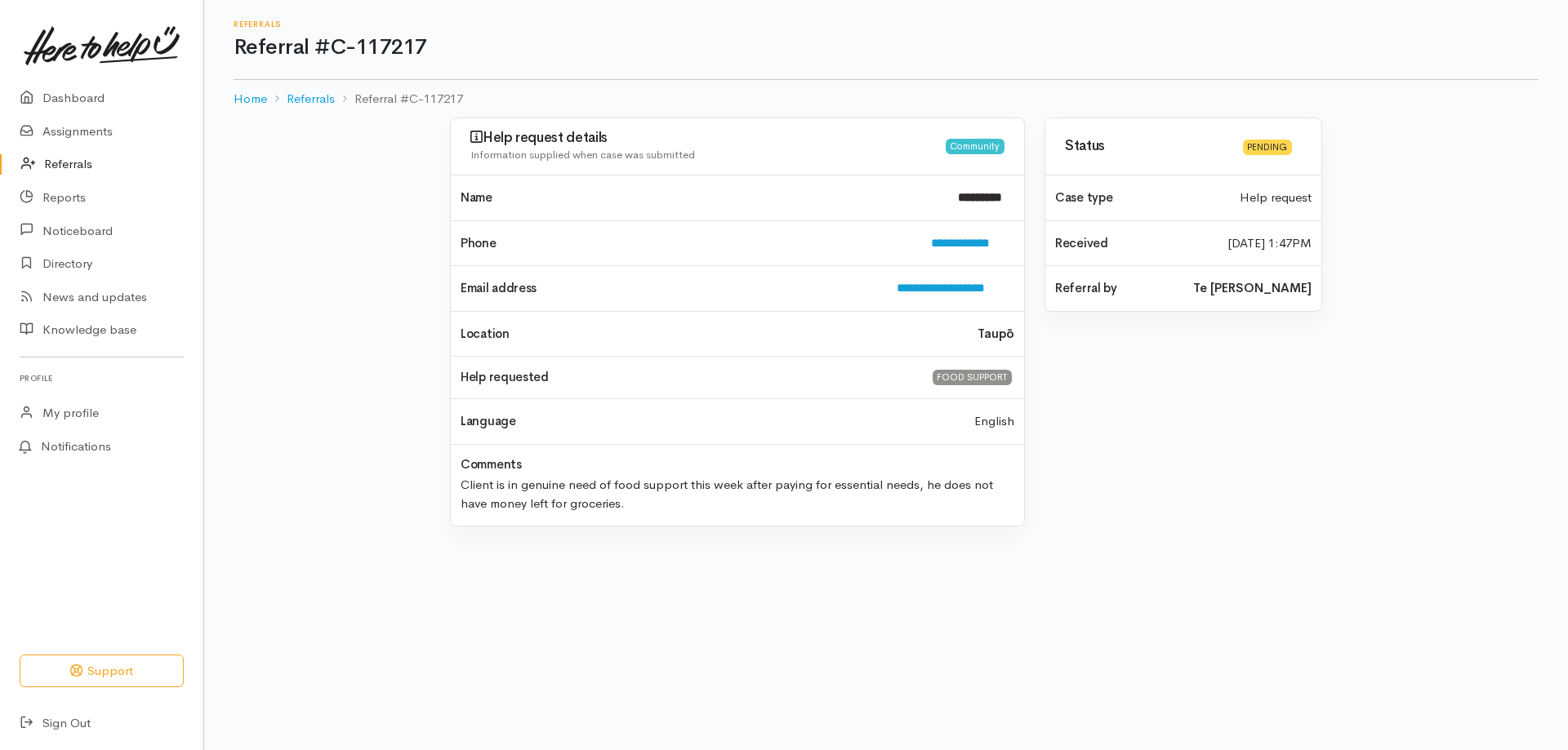
click at [314, 550] on body "Support Your 'Here to help u' liaison Your contact within the 'Here to help u' …" at bounding box center [784, 375] width 1568 height 750
click at [67, 167] on link "Referrals" at bounding box center [101, 165] width 204 height 34
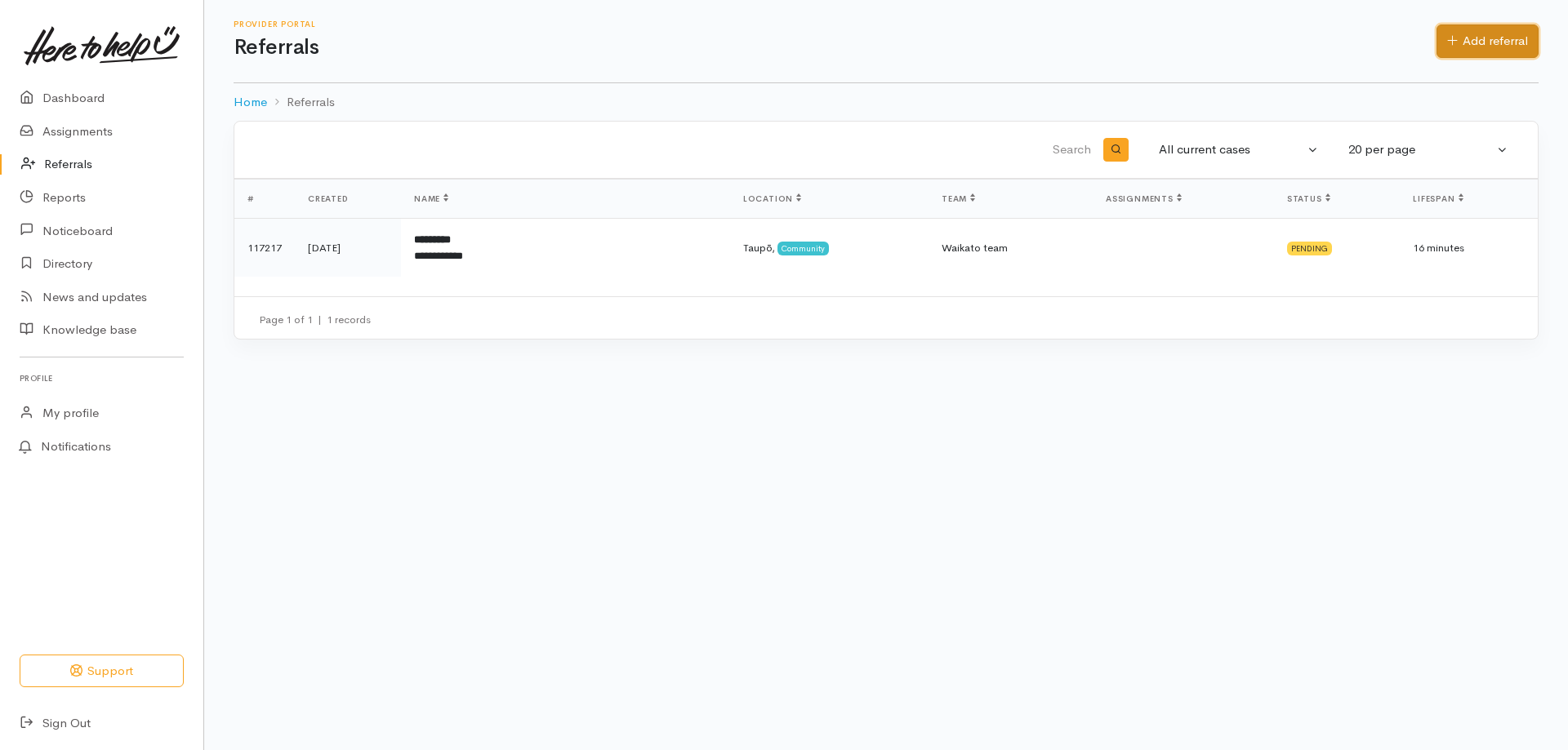
click at [1462, 46] on link "Add referral" at bounding box center [1487, 41] width 102 height 34
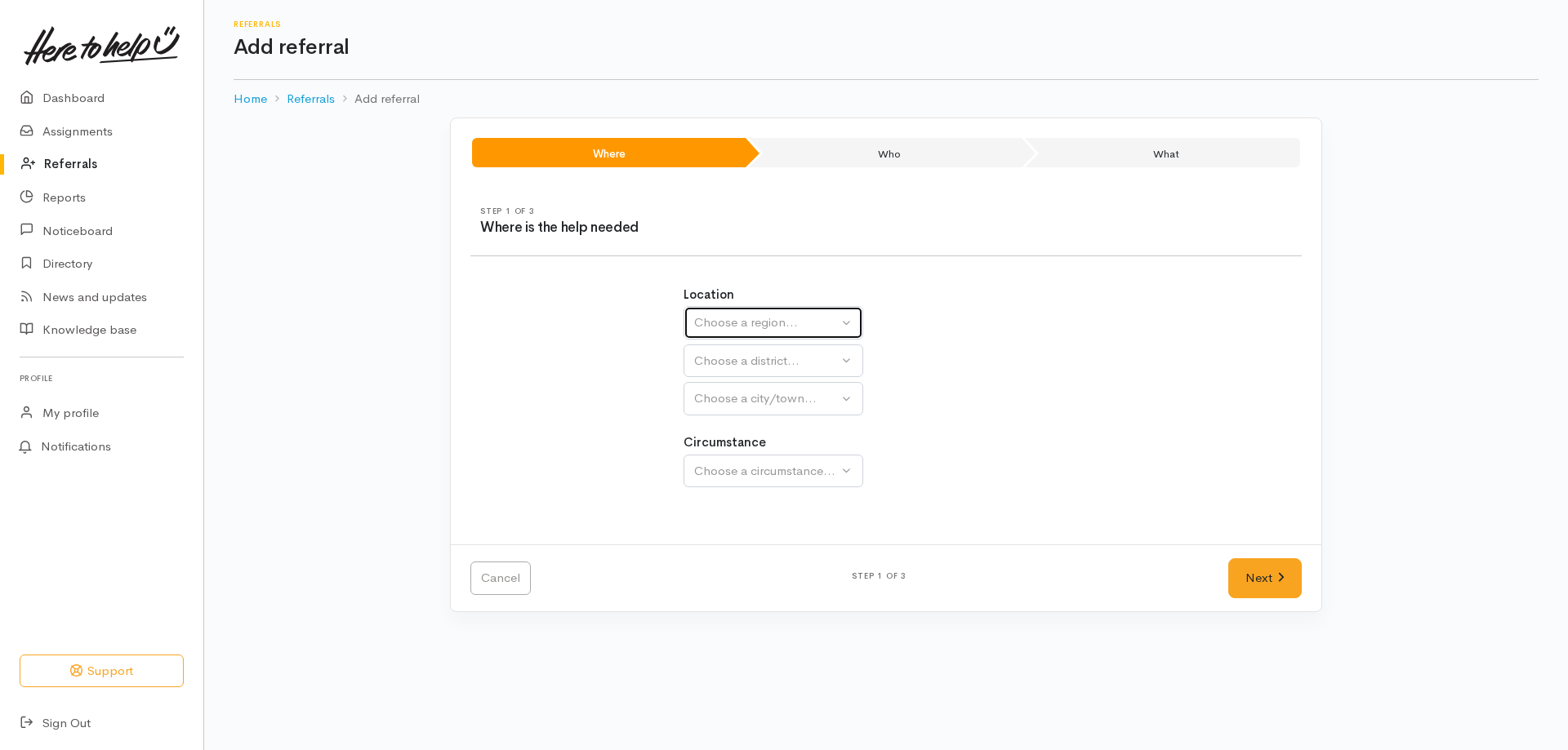
click at [732, 325] on div "Choose a region..." at bounding box center [766, 323] width 144 height 19
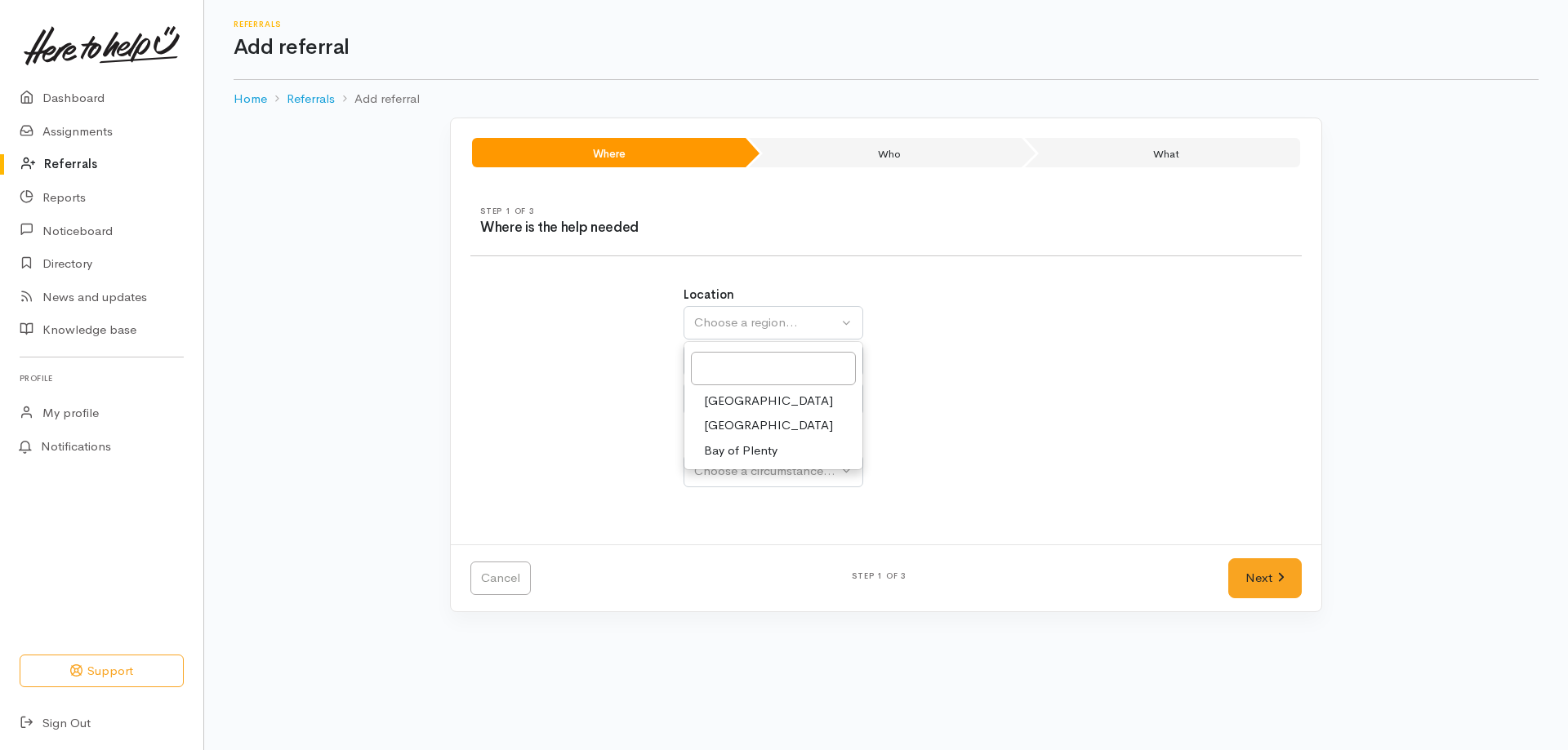
click at [738, 422] on span "[GEOGRAPHIC_DATA]" at bounding box center [768, 426] width 129 height 19
select select "3"
select select
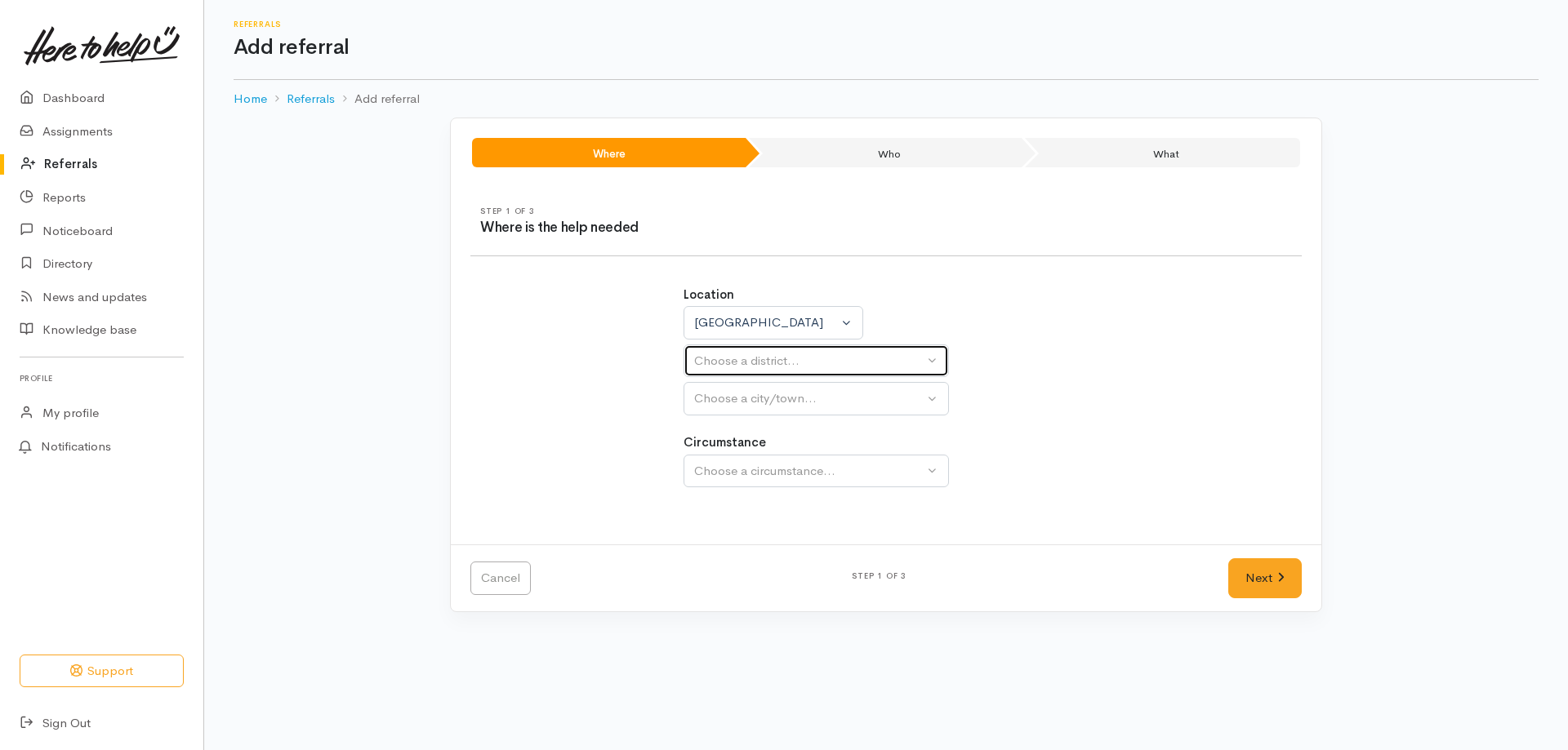
click at [784, 356] on div "Choose a district..." at bounding box center [809, 361] width 230 height 19
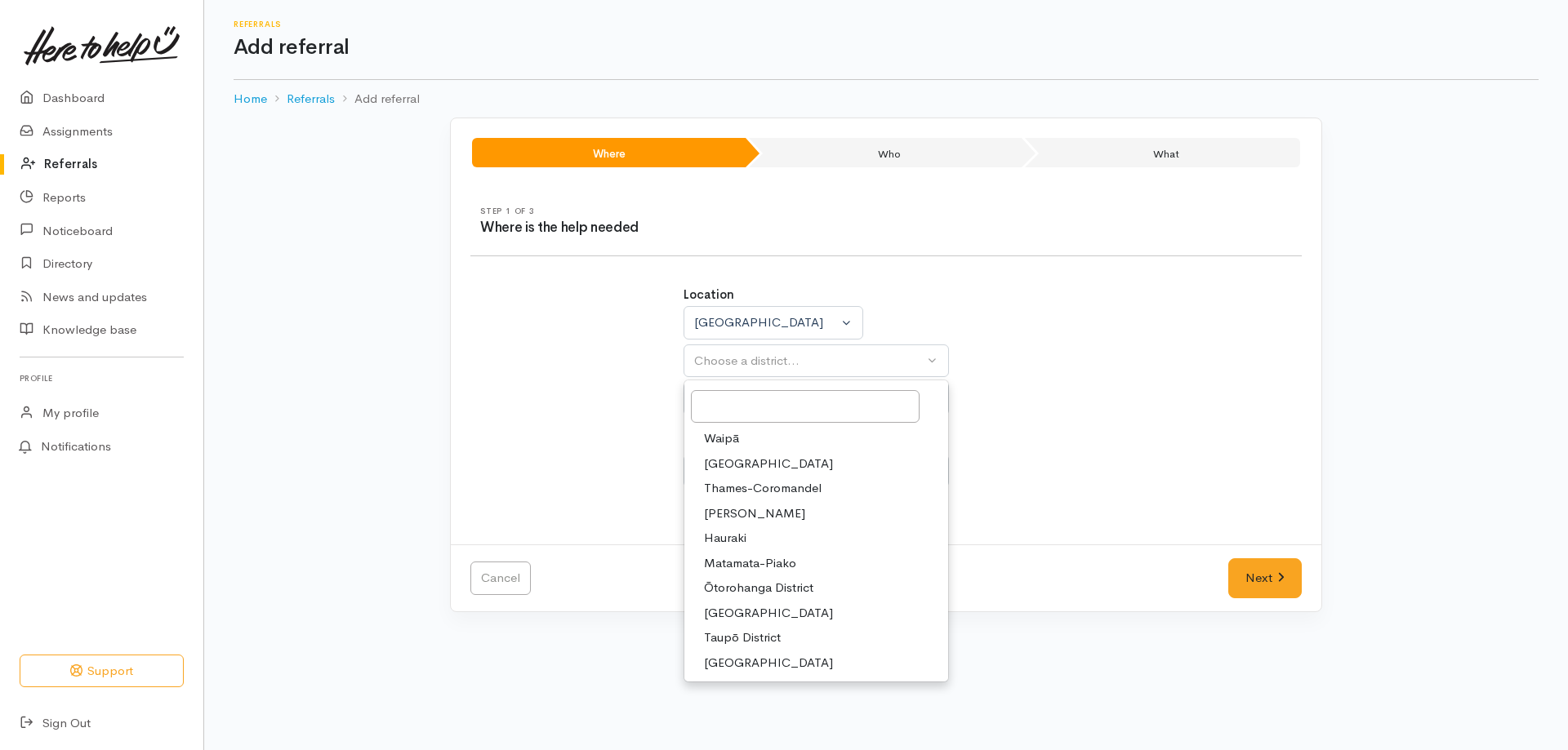
click at [758, 637] on span "Taupō District" at bounding box center [742, 638] width 77 height 19
select select "14"
select select
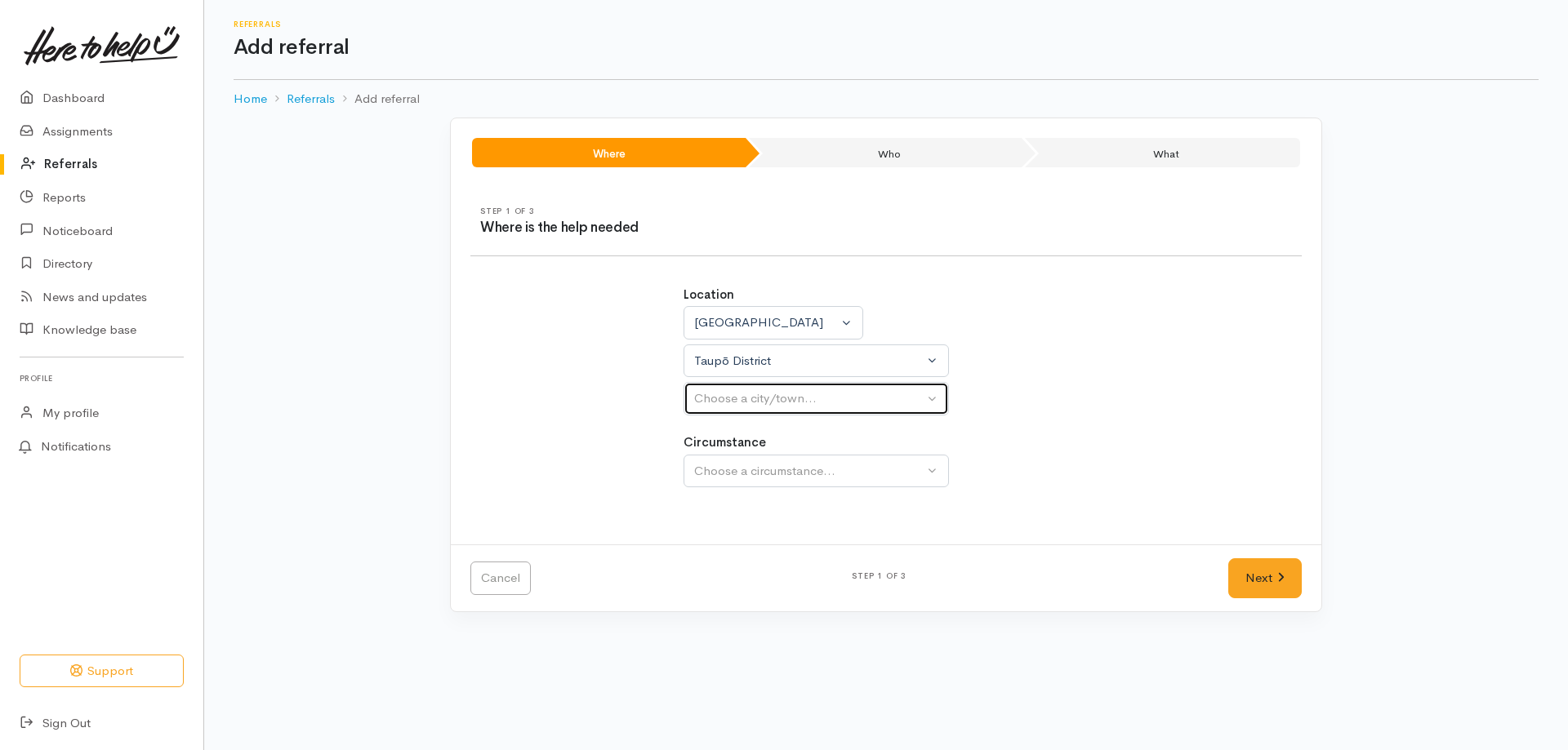
click at [847, 393] on div "Choose a city/town..." at bounding box center [809, 399] width 230 height 19
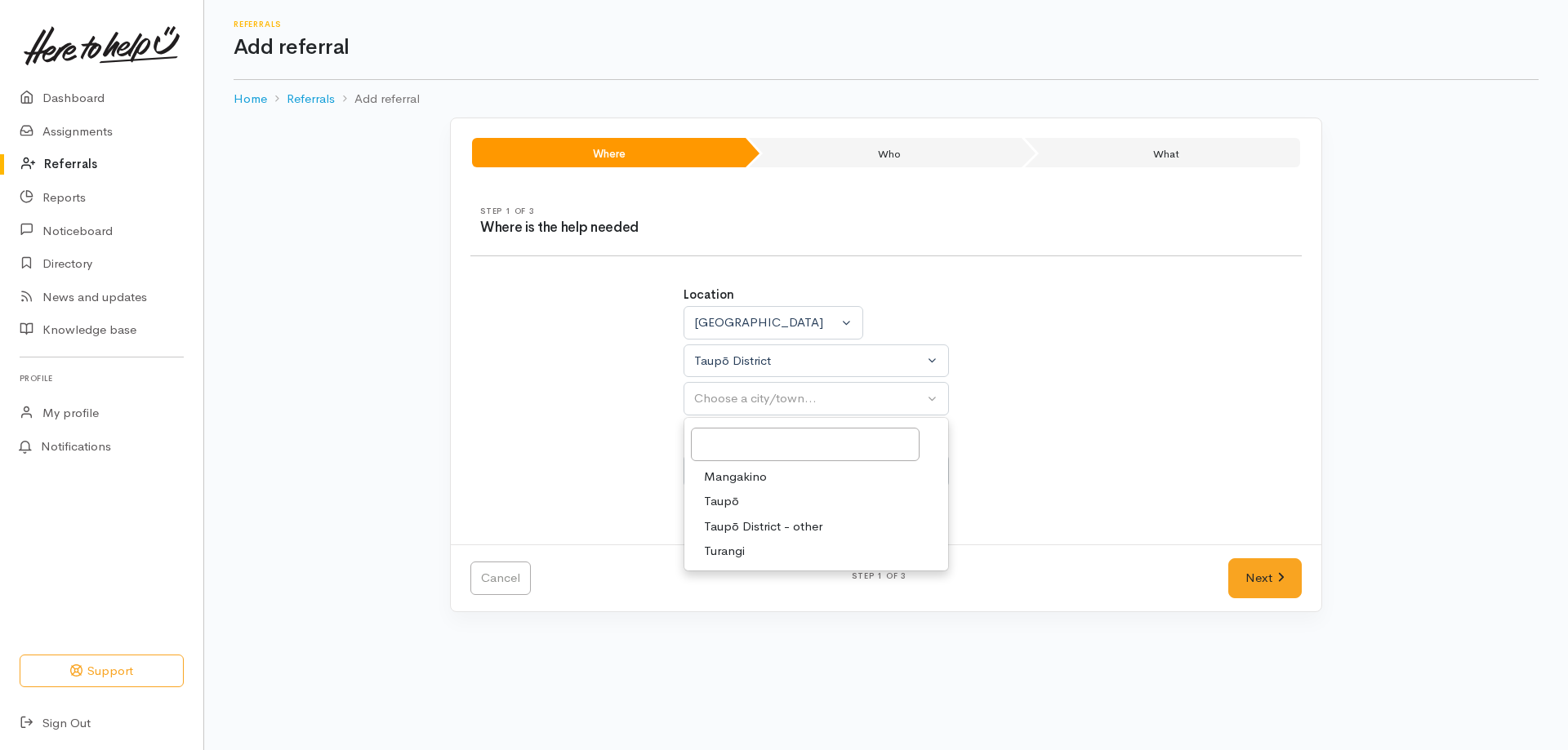
click at [732, 497] on span "Taupō" at bounding box center [721, 502] width 35 height 19
select select "183"
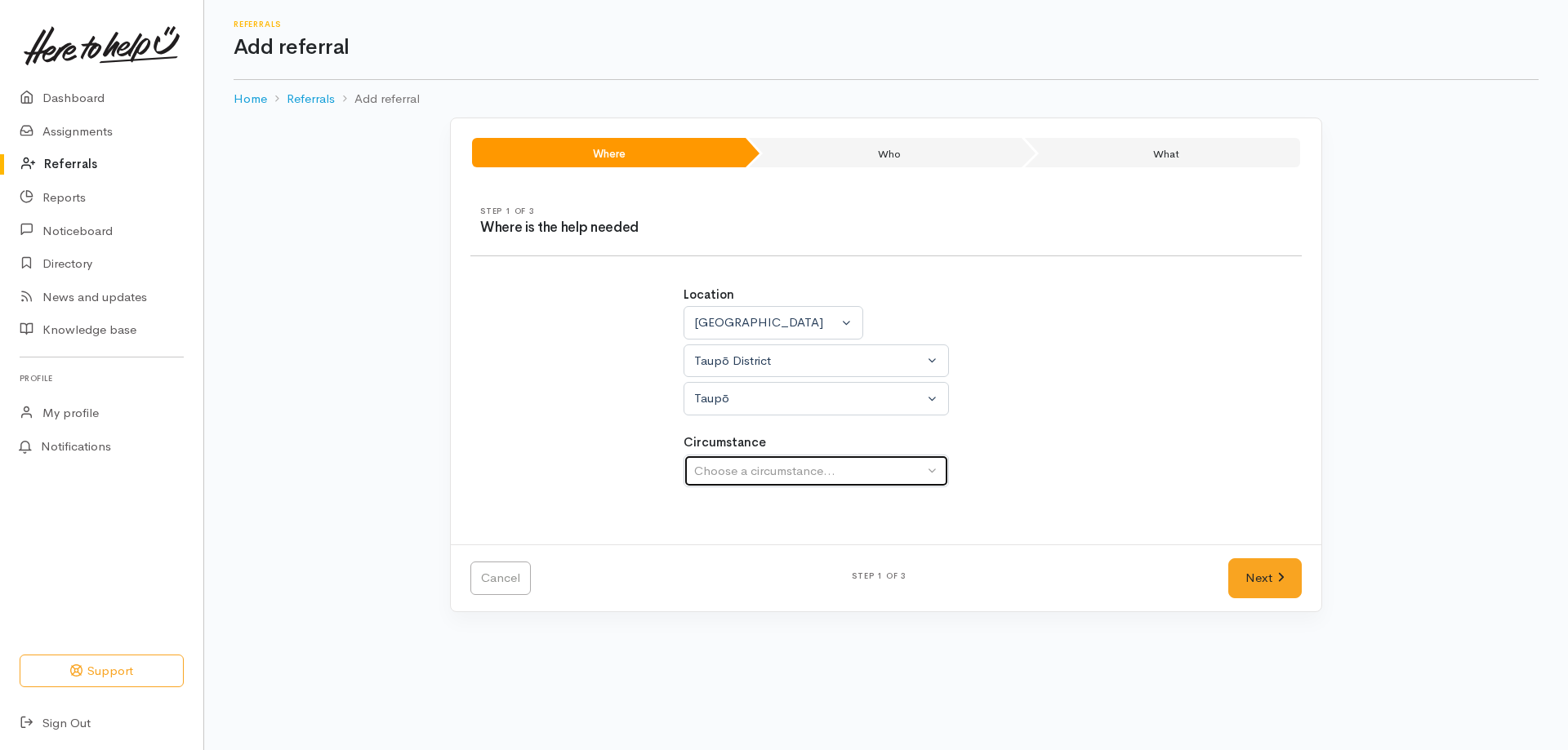
click at [767, 473] on div "Choose a circumstance..." at bounding box center [809, 471] width 230 height 19
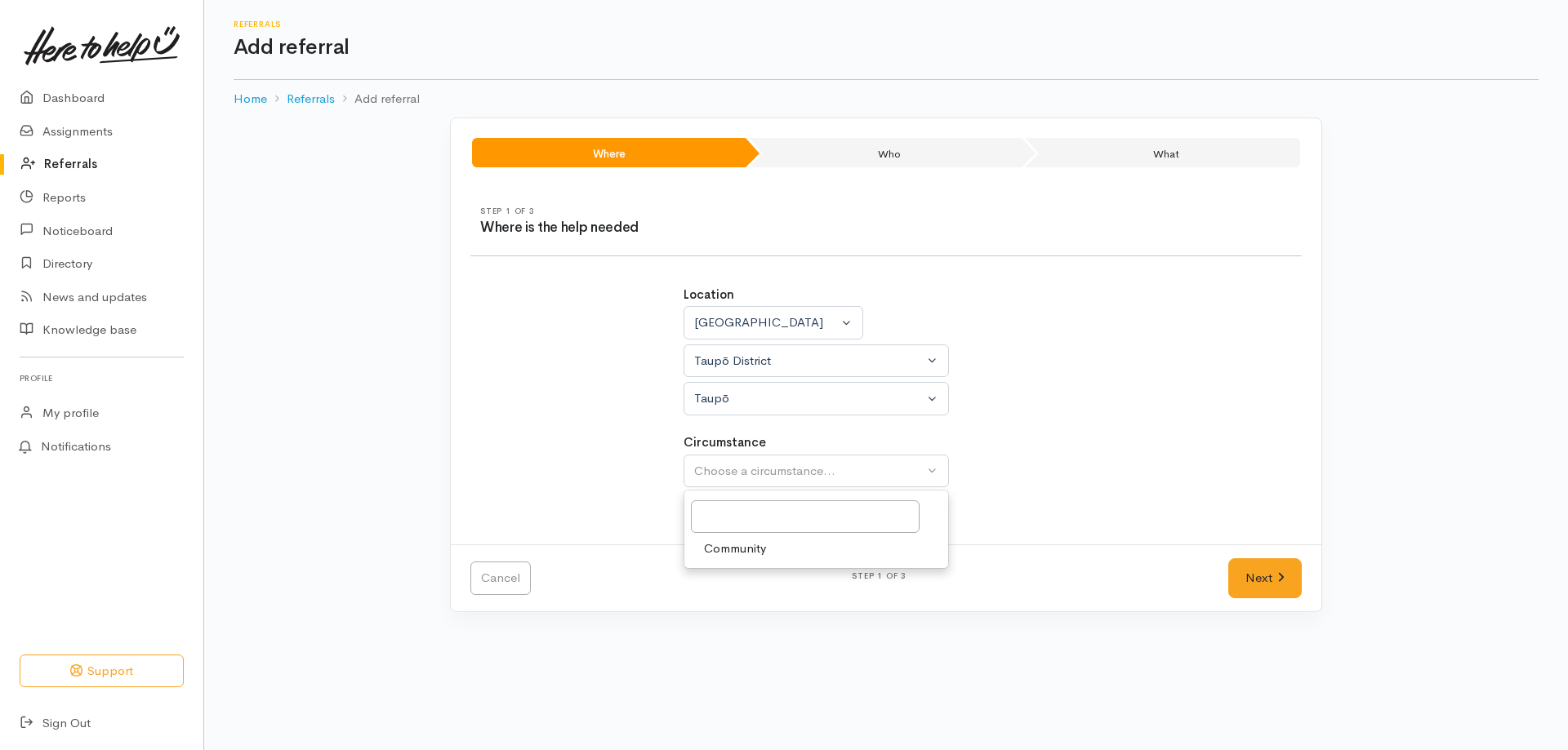
click at [745, 549] on span "Community" at bounding box center [734, 549] width 62 height 19
select select "2"
click at [1286, 570] on link "Next" at bounding box center [1265, 578] width 74 height 40
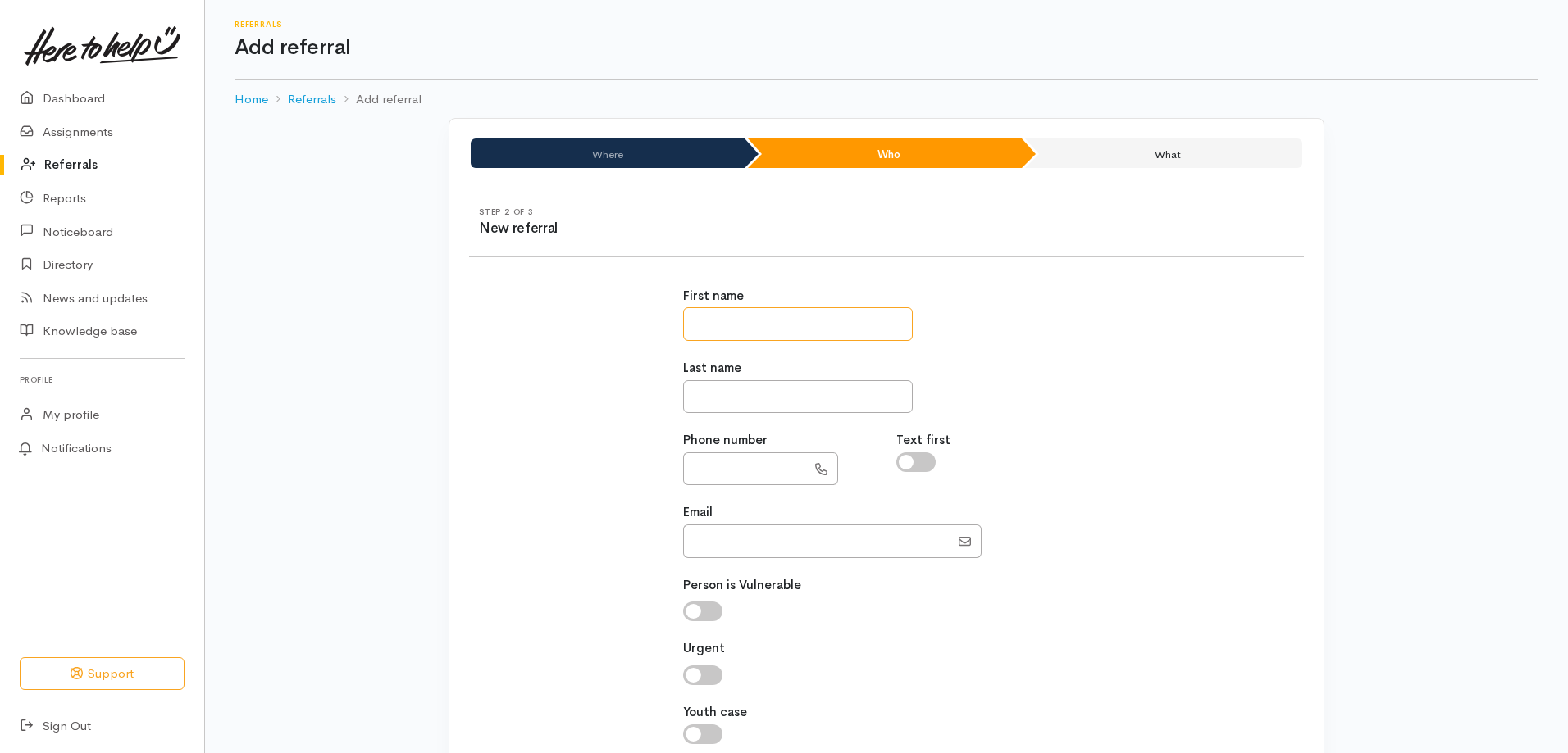
click at [812, 314] on input "text" at bounding box center [798, 324] width 230 height 34
type input "**********"
click at [766, 401] on input "text" at bounding box center [798, 397] width 230 height 34
type input "****"
click at [749, 477] on input "text" at bounding box center [744, 470] width 123 height 34
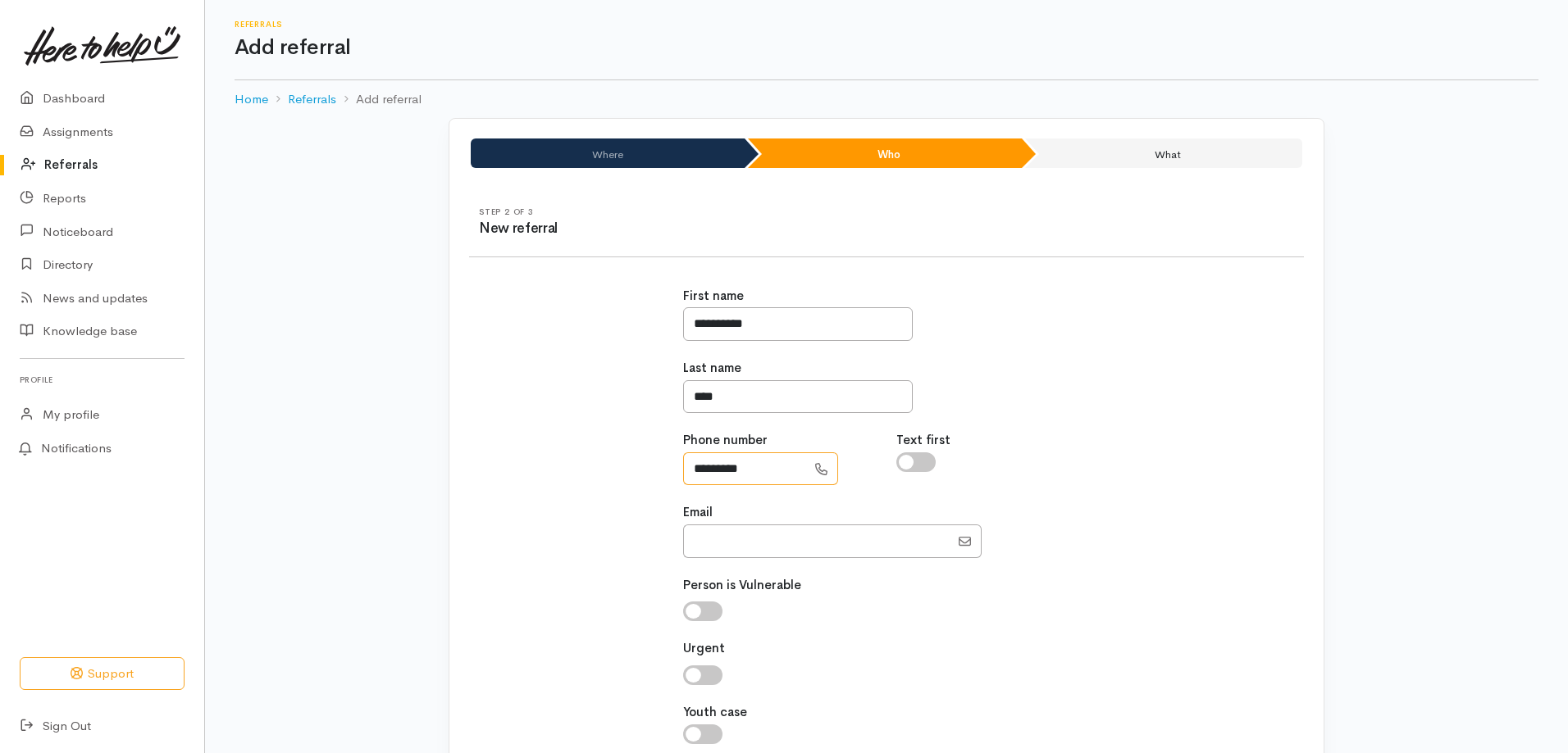
type input "*********"
click at [748, 539] on input "Email" at bounding box center [816, 542] width 266 height 34
click at [733, 538] on input "Email" at bounding box center [816, 542] width 266 height 34
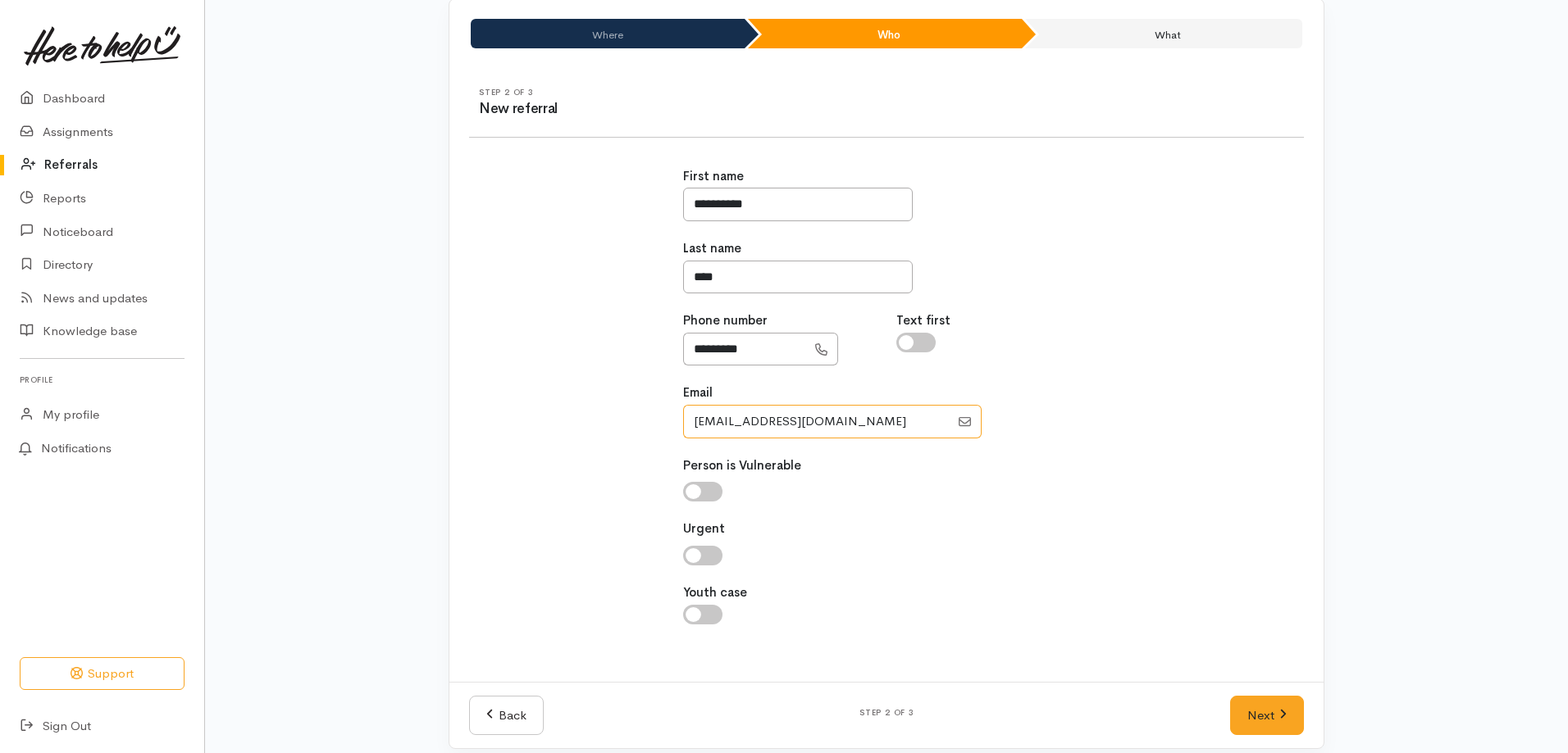
scroll to position [135, 0]
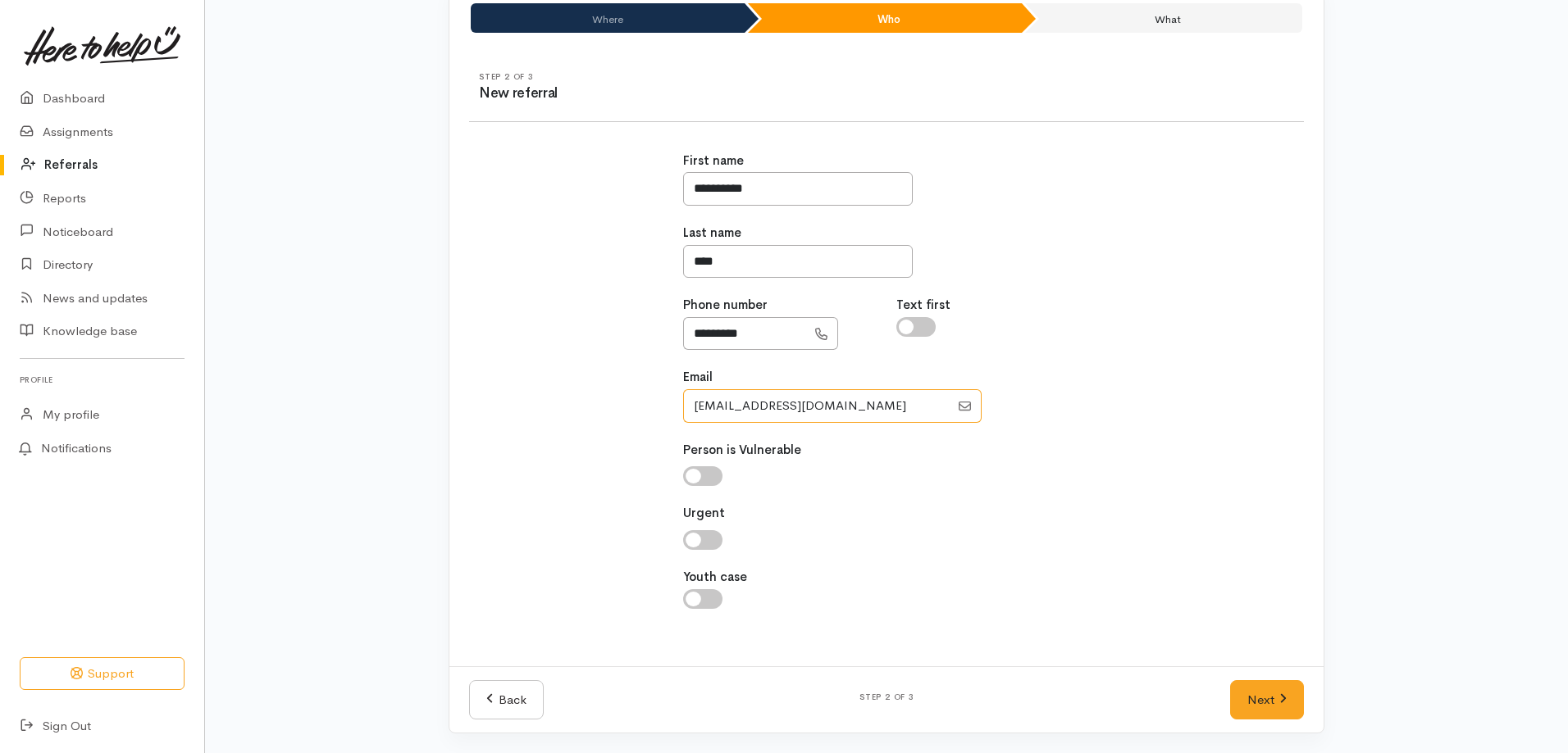
type input "[EMAIL_ADDRESS][DOMAIN_NAME]"
click at [699, 471] on input "checkbox" at bounding box center [703, 476] width 39 height 20
checkbox input "true"
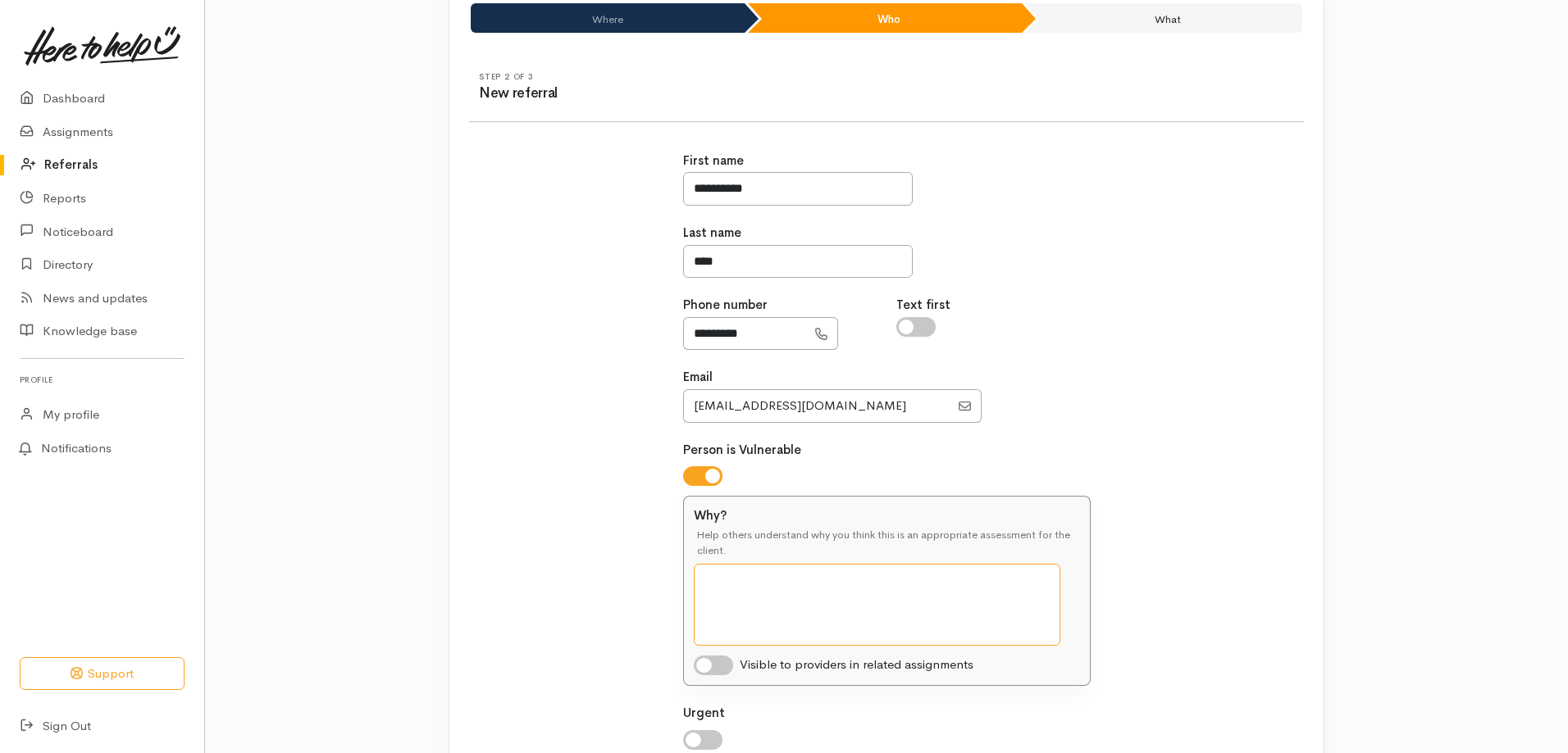
click at [722, 577] on textarea "Why?" at bounding box center [877, 605] width 367 height 82
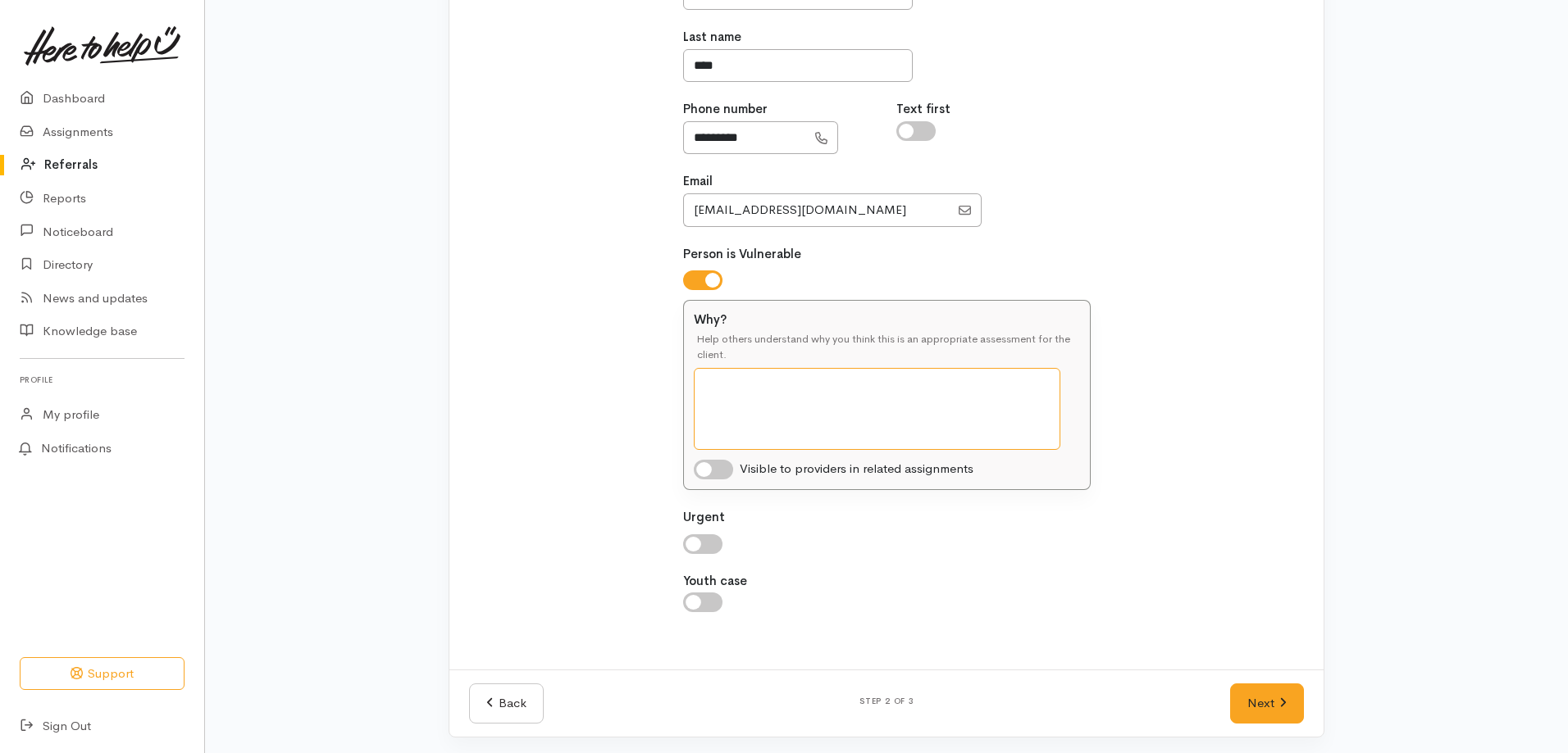
scroll to position [335, 0]
click at [703, 541] on input "checkbox" at bounding box center [703, 539] width 39 height 20
checkbox input "true"
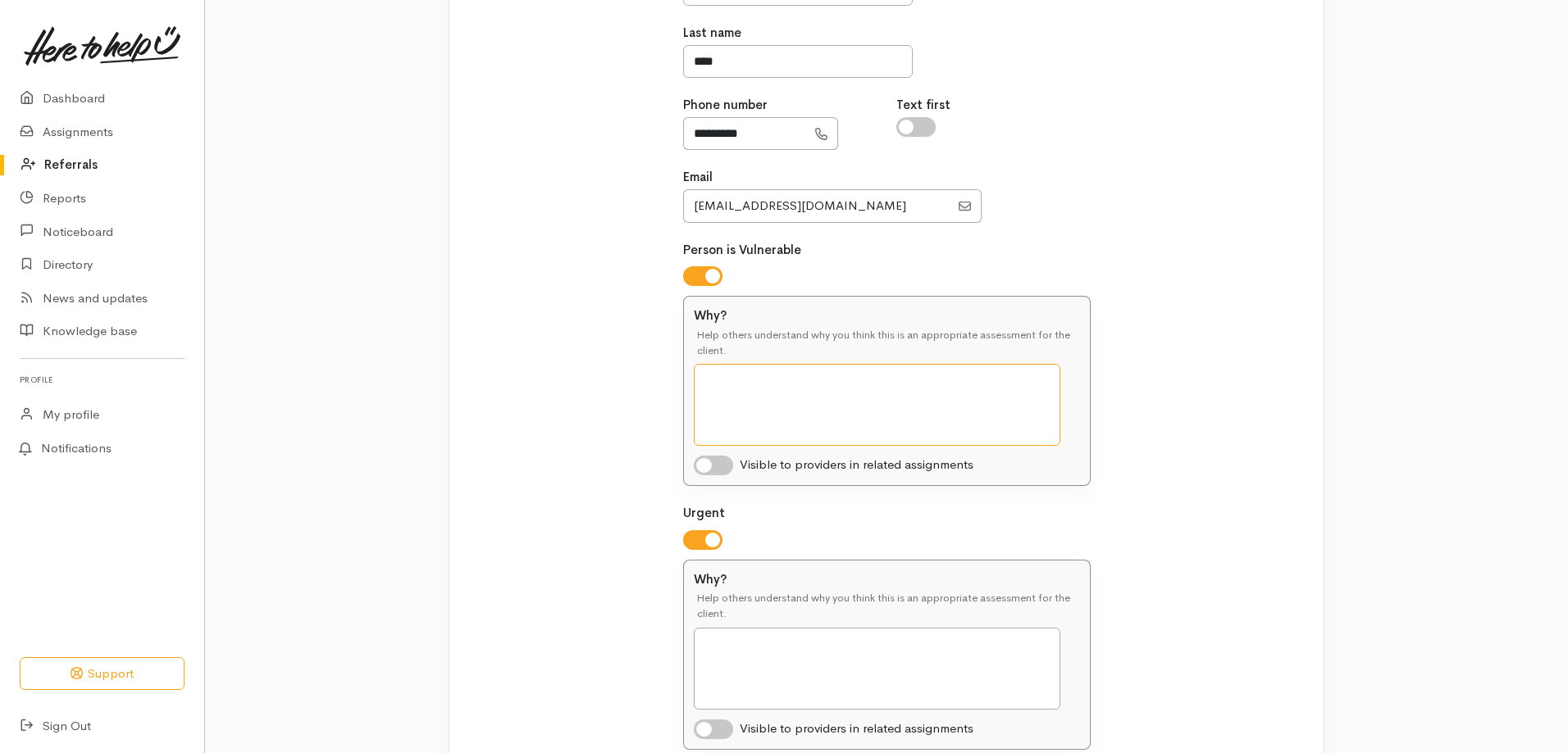
click at [742, 379] on textarea "Why?" at bounding box center [877, 404] width 367 height 82
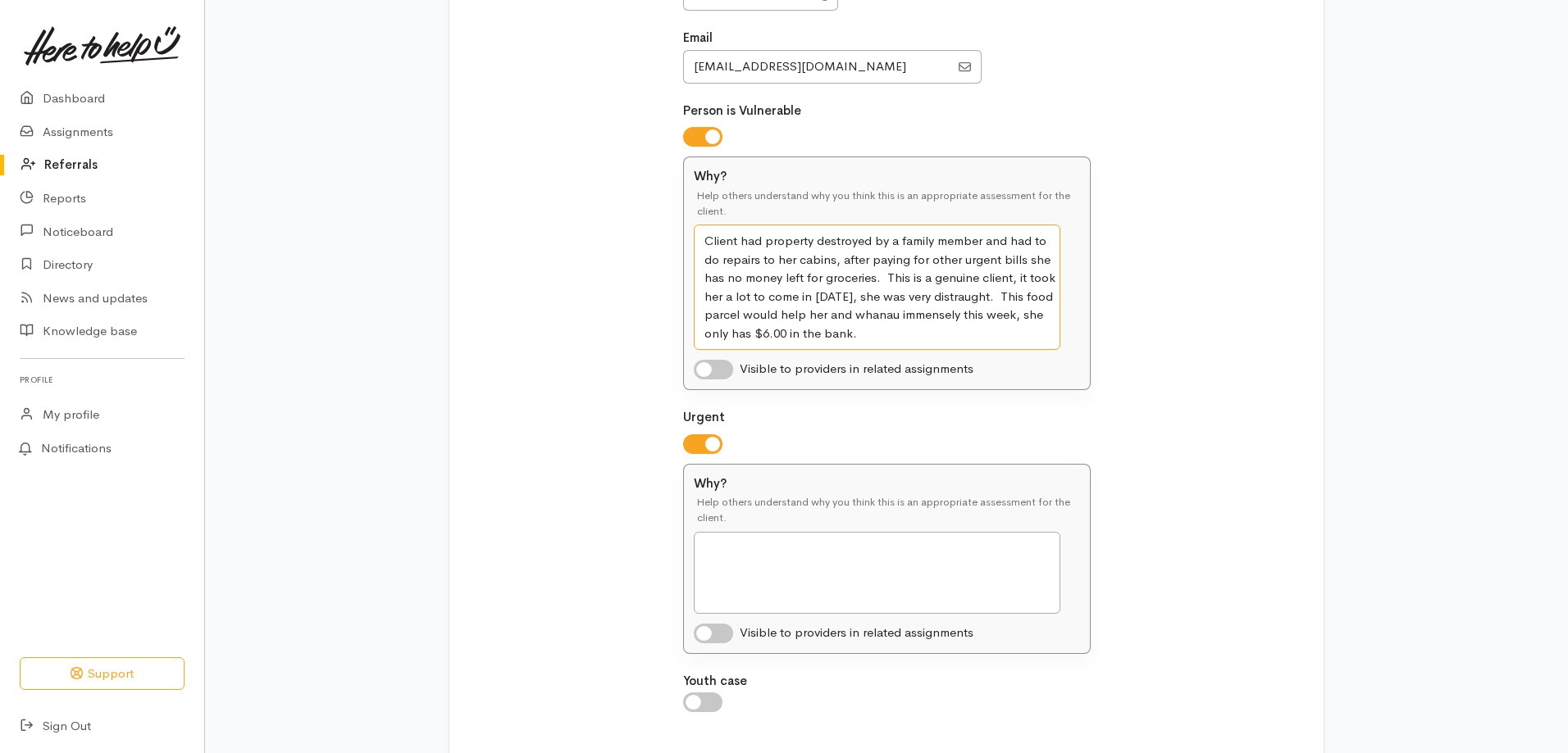
scroll to position [578, 0]
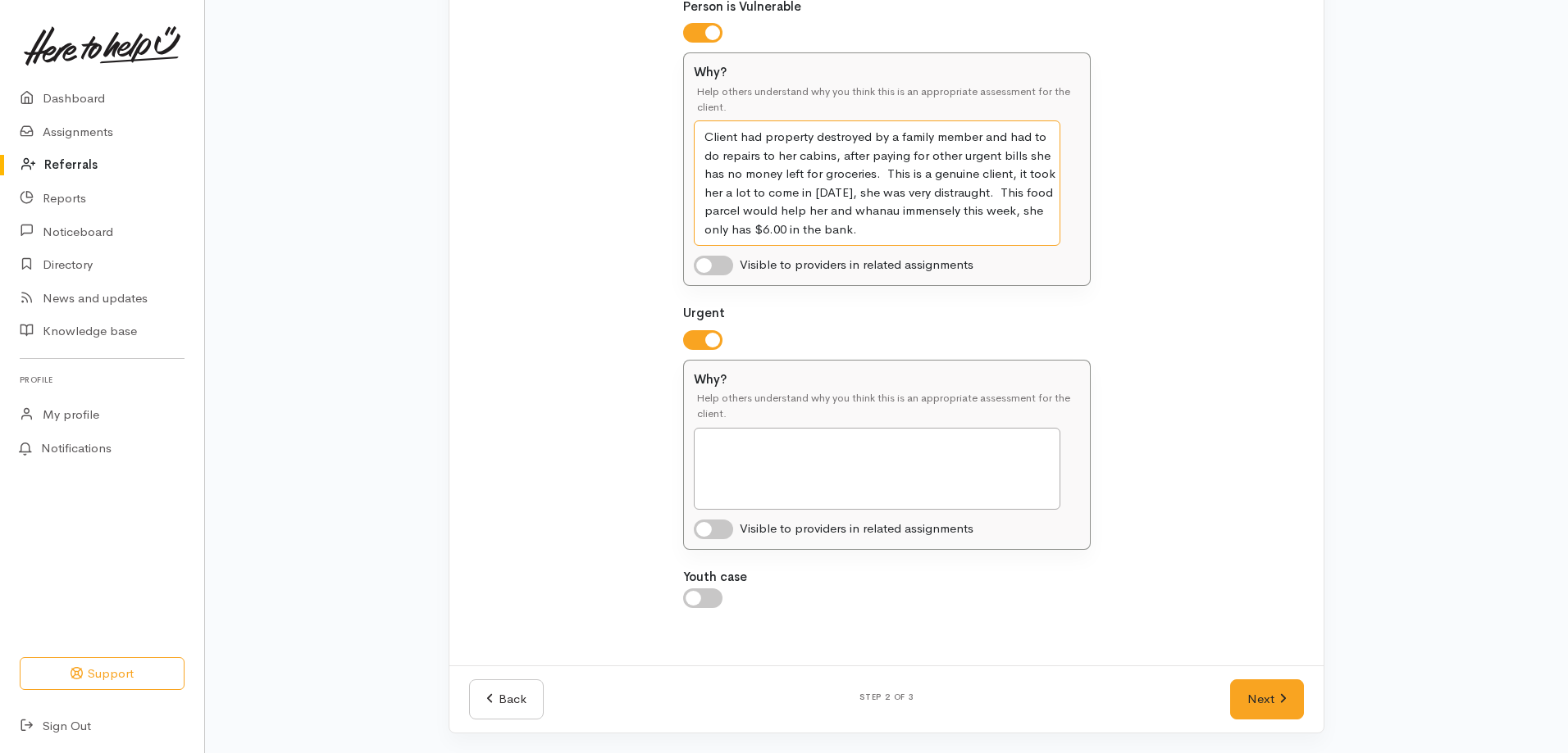
type textarea "Client had property destroyed by a family member and had to do repairs to her c…"
click at [735, 435] on textarea "Why?" at bounding box center [877, 469] width 367 height 82
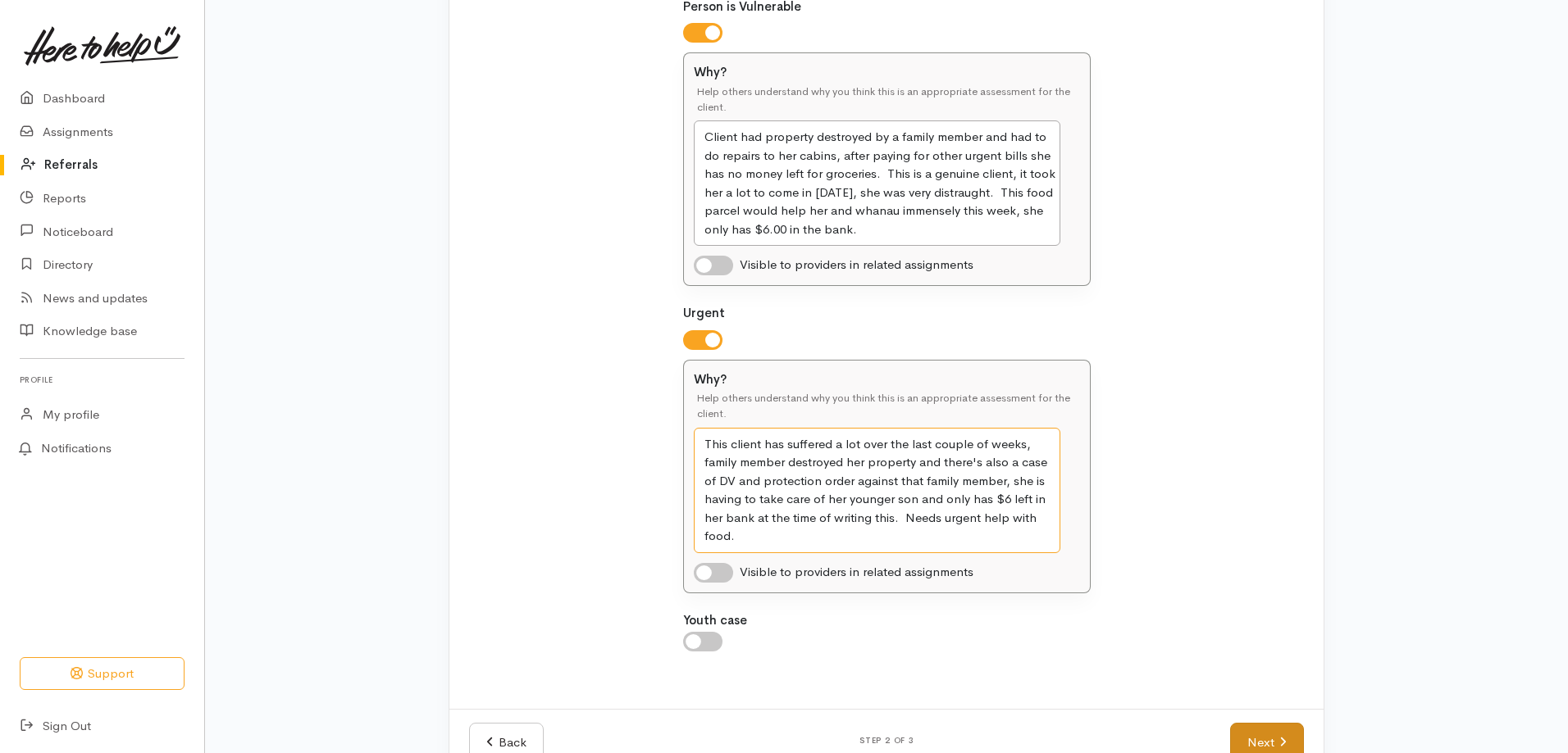
type textarea "This client has suffered a lot over the last couple of weeks, family member des…"
click at [1243, 731] on link "Next" at bounding box center [1267, 742] width 74 height 40
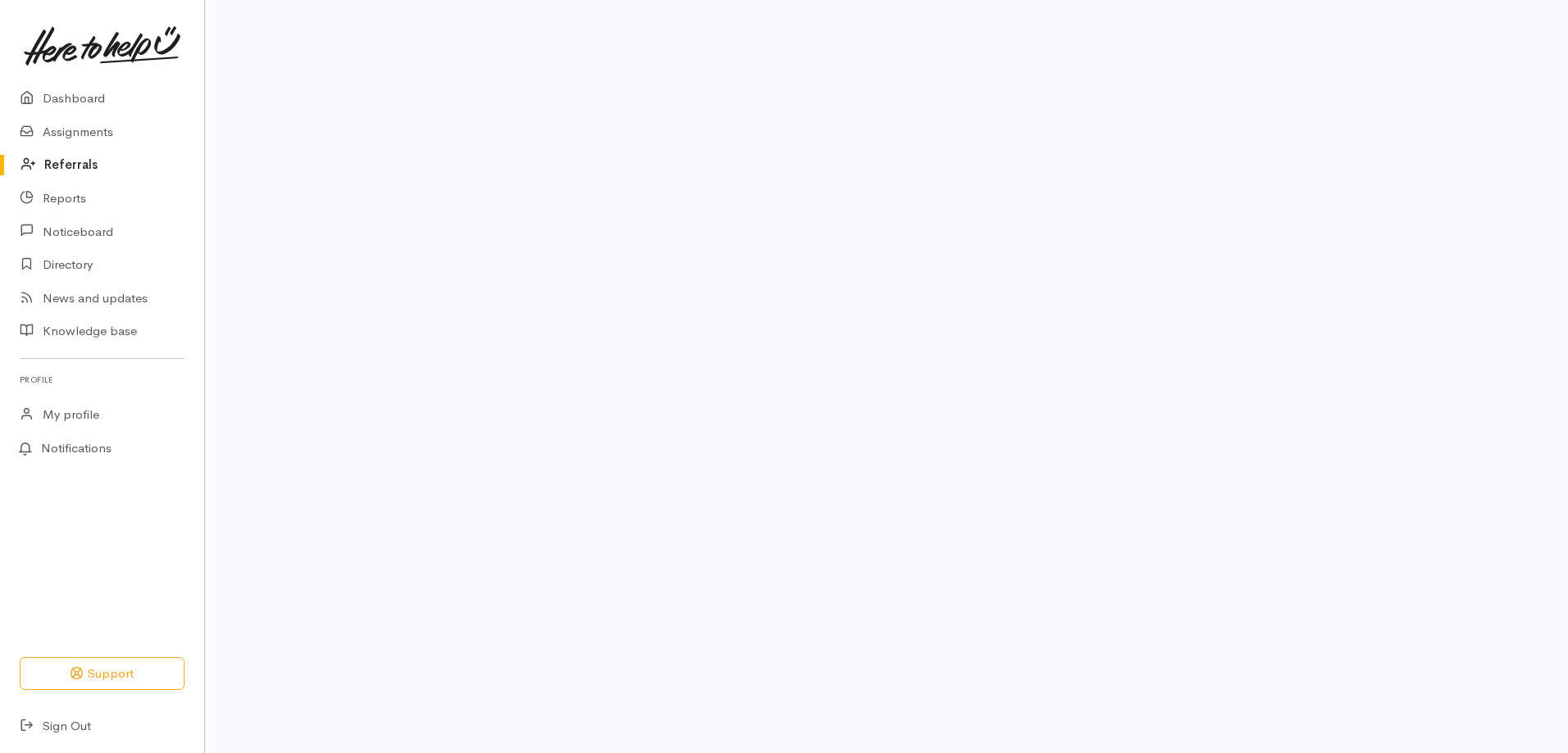
scroll to position [104, 0]
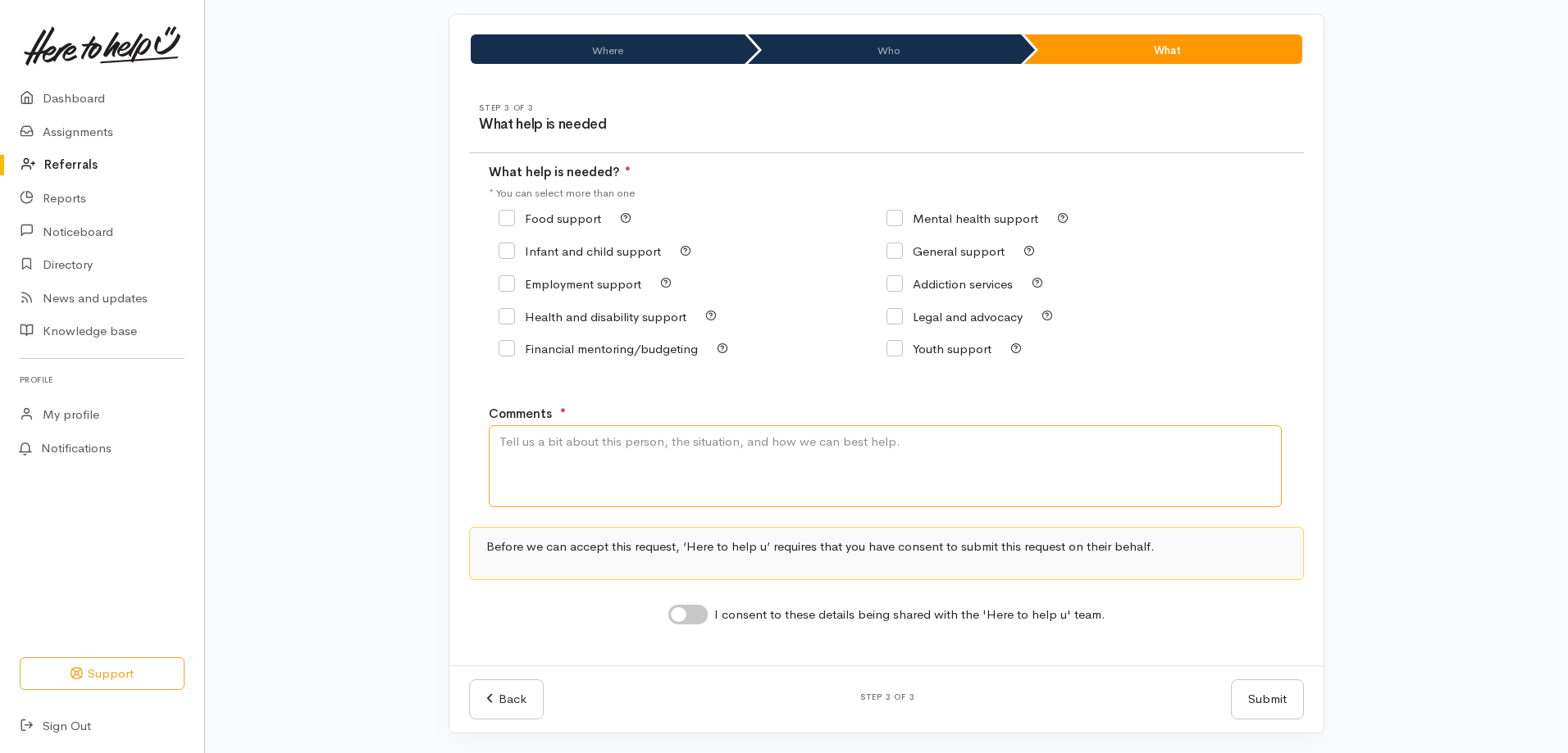
click at [658, 457] on textarea "Comments" at bounding box center [885, 466] width 793 height 82
click at [507, 216] on input "Food support" at bounding box center [550, 218] width 103 height 12
checkbox input "true"
click at [518, 442] on textarea "Comments" at bounding box center [885, 466] width 793 height 82
type textarea "This client needs urgent support with food as she has no money to buy groceries…"
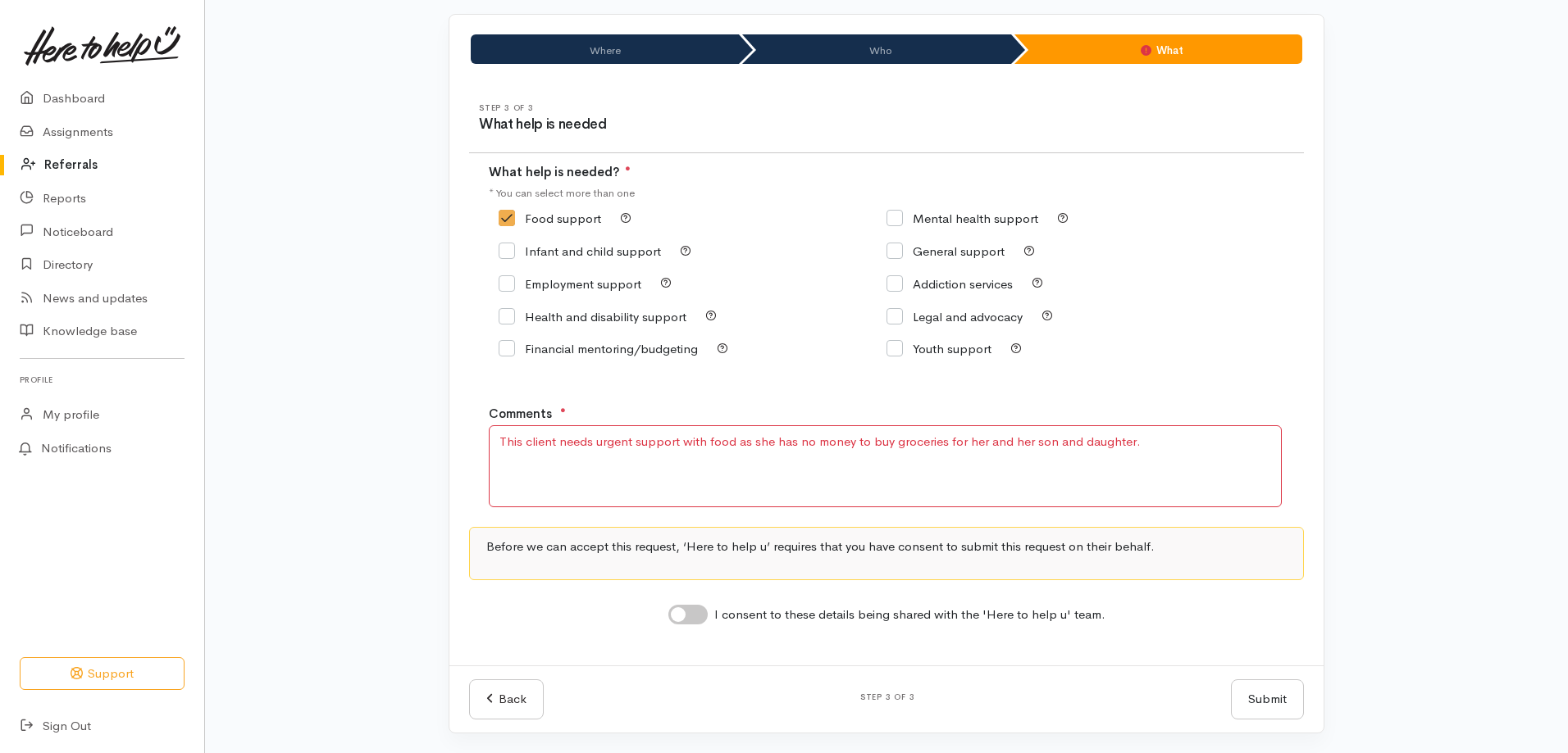
click at [679, 610] on input "I consent to these details being shared with the 'Here to help u' team." at bounding box center [688, 614] width 39 height 20
checkbox input "true"
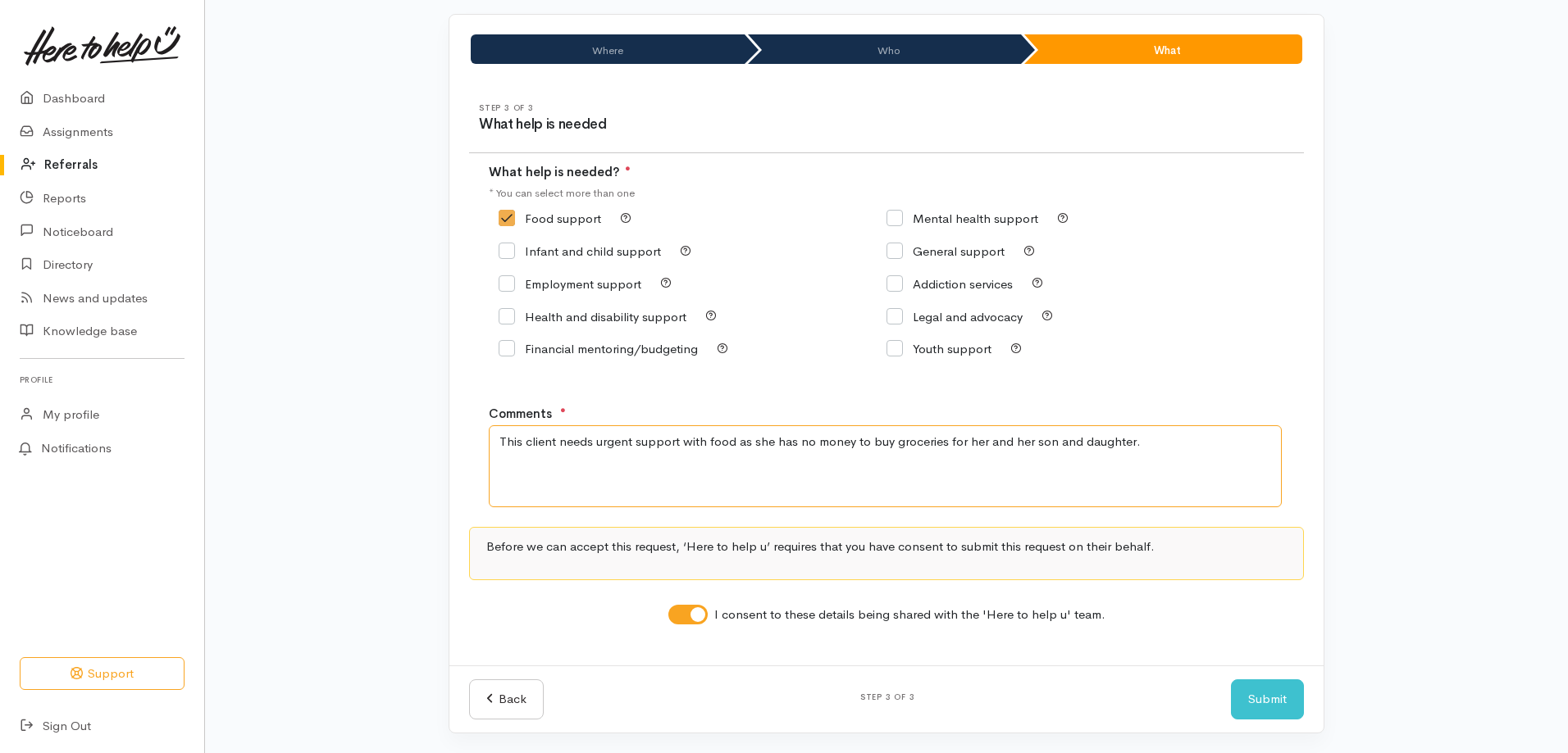
click at [1185, 439] on textarea "This client needs urgent support with food as she has no money to buy groceries…" at bounding box center [885, 466] width 793 height 82
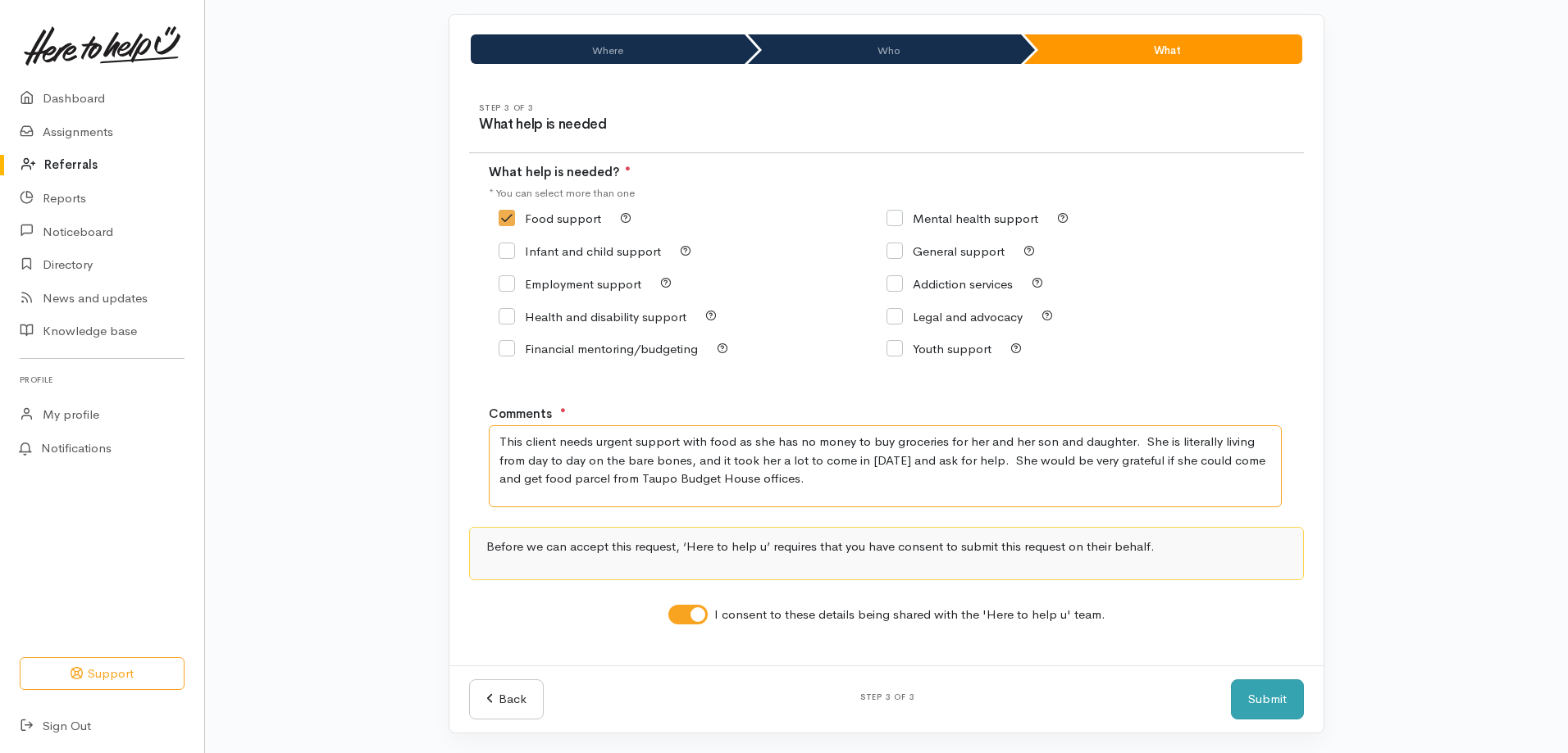
type textarea "This client needs urgent support with food as she has no money to buy groceries…"
click at [1267, 706] on button "Submit" at bounding box center [1268, 699] width 73 height 40
